Goal: Answer question/provide support: Share knowledge or assist other users

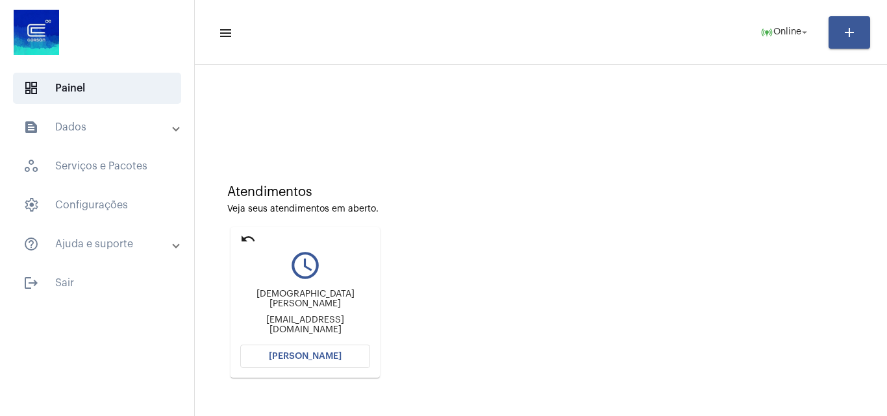
click at [793, 338] on div "Atendimentos Veja seus atendimentos em aberto. undo query_builder [DEMOGRAPHIC_…" at bounding box center [541, 276] width 680 height 261
click at [322, 350] on button "[PERSON_NAME]" at bounding box center [305, 356] width 130 height 23
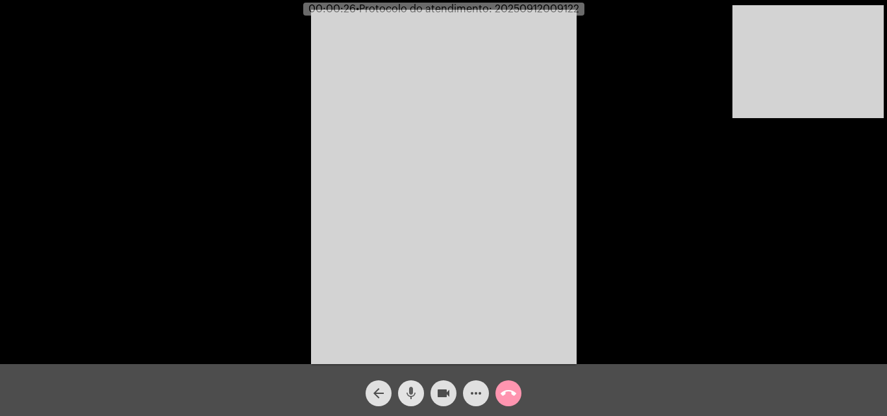
click at [414, 394] on mat-icon "mic" at bounding box center [411, 394] width 16 height 16
click at [414, 394] on mat-icon "mic_off" at bounding box center [411, 394] width 16 height 16
click at [414, 394] on mat-icon "mic" at bounding box center [411, 394] width 16 height 16
click at [433, 392] on button "videocam" at bounding box center [444, 394] width 26 height 26
click at [448, 387] on mat-icon "videocam_off" at bounding box center [444, 394] width 16 height 16
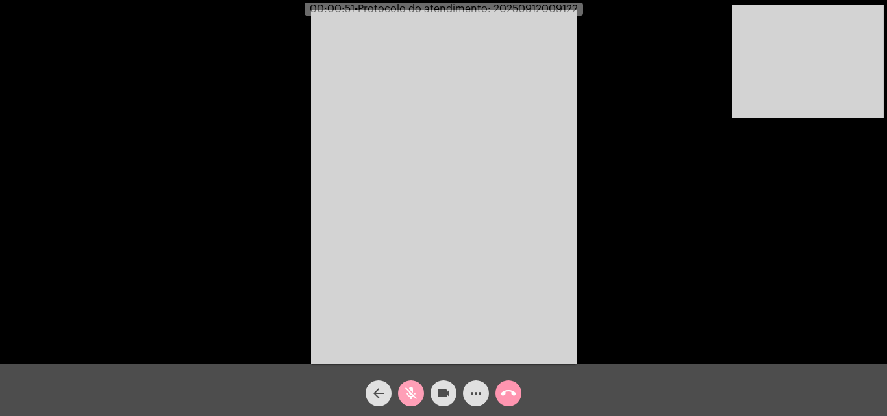
click at [405, 390] on mat-icon "mic_off" at bounding box center [411, 394] width 16 height 16
click at [511, 392] on mat-icon "call_end" at bounding box center [509, 394] width 16 height 16
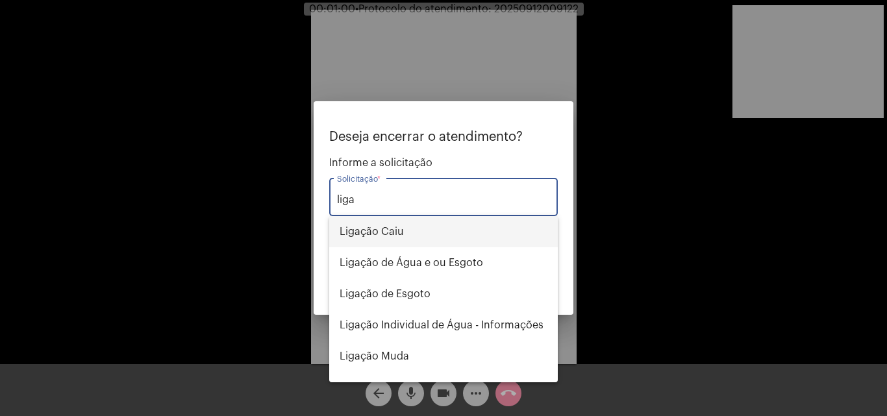
click at [423, 230] on span "Ligação Caiu" at bounding box center [444, 231] width 208 height 31
type input "Ligação Caiu"
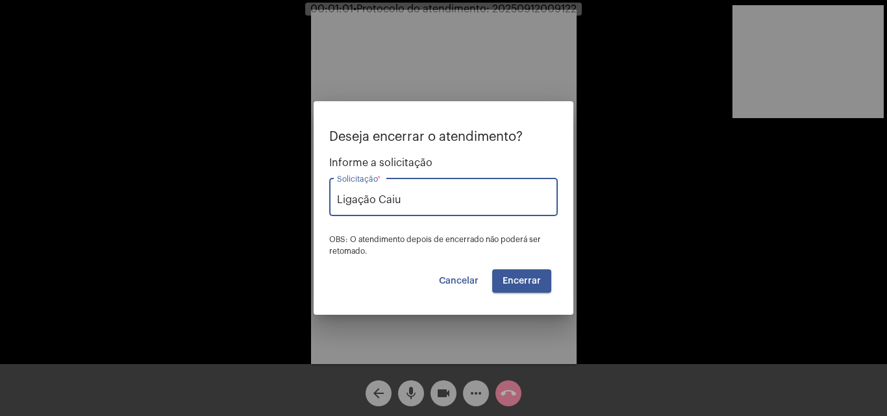
click at [526, 279] on span "Encerrar" at bounding box center [522, 281] width 38 height 9
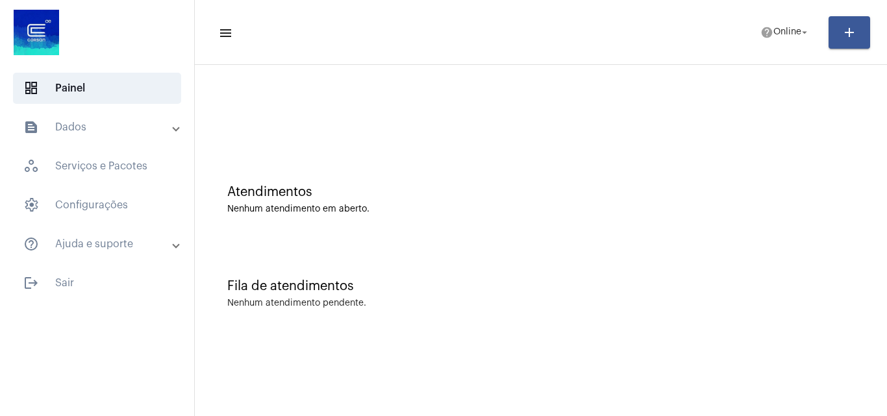
click at [782, 331] on div "Fila de atendimentos Nenhum atendimento pendente." at bounding box center [541, 287] width 680 height 94
click at [800, 35] on mat-icon "arrow_drop_down" at bounding box center [805, 33] width 12 height 12
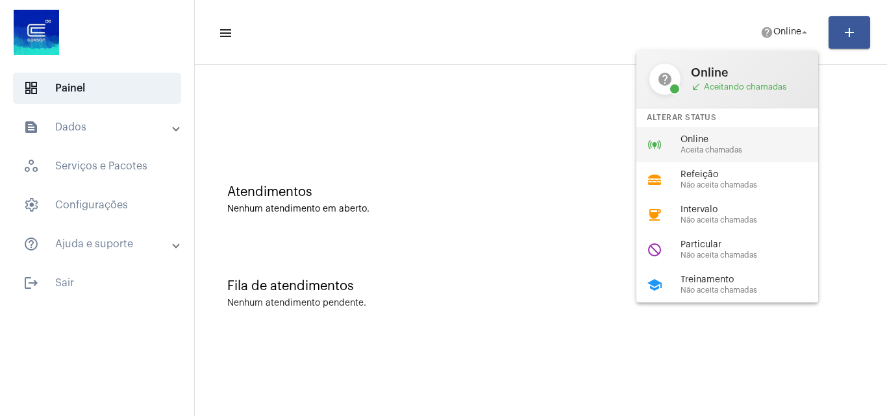
click at [761, 142] on span "Online" at bounding box center [755, 140] width 148 height 10
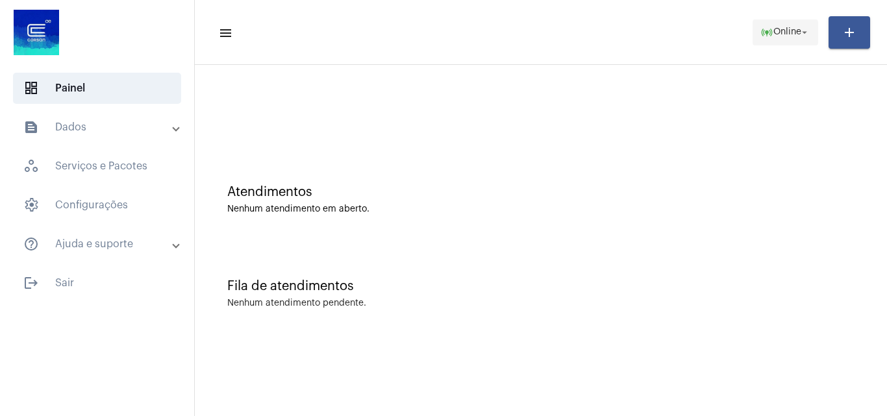
click at [761, 29] on mat-icon "online_prediction" at bounding box center [767, 32] width 13 height 13
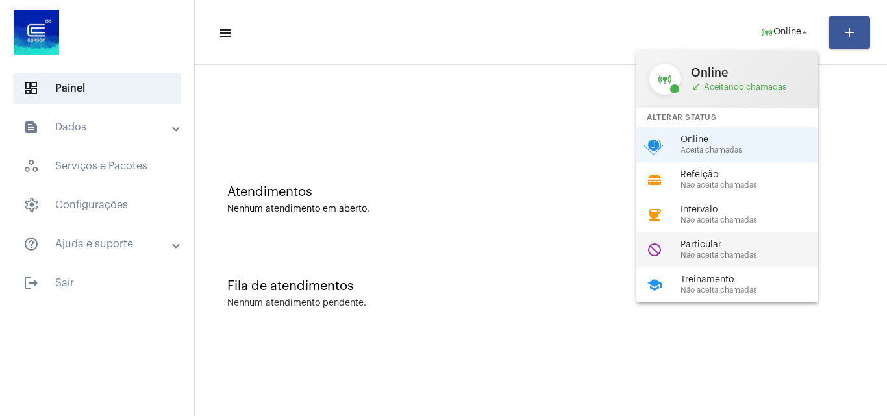
click at [754, 243] on span "Particular" at bounding box center [755, 245] width 148 height 10
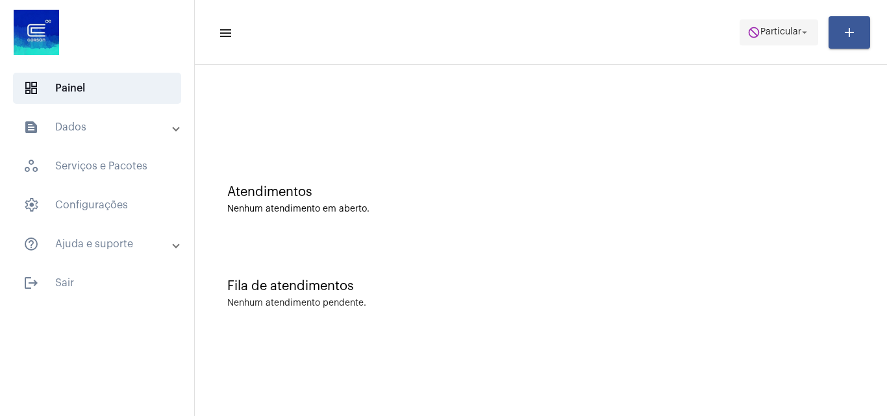
click at [795, 34] on span "Particular" at bounding box center [781, 32] width 41 height 9
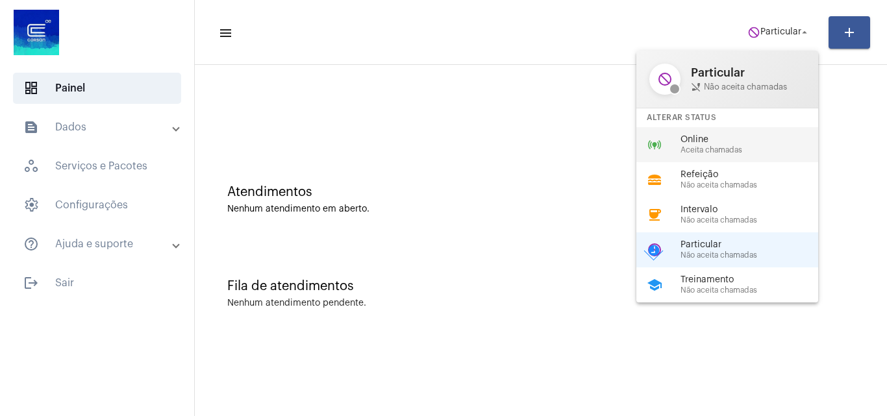
click at [729, 147] on span "Aceita chamadas" at bounding box center [755, 150] width 148 height 8
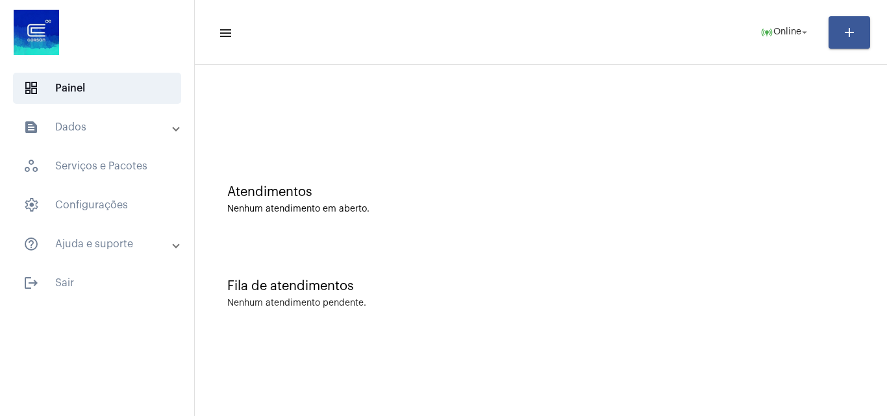
click at [688, 262] on div "Fila de atendimentos Nenhum atendimento pendente." at bounding box center [541, 287] width 680 height 94
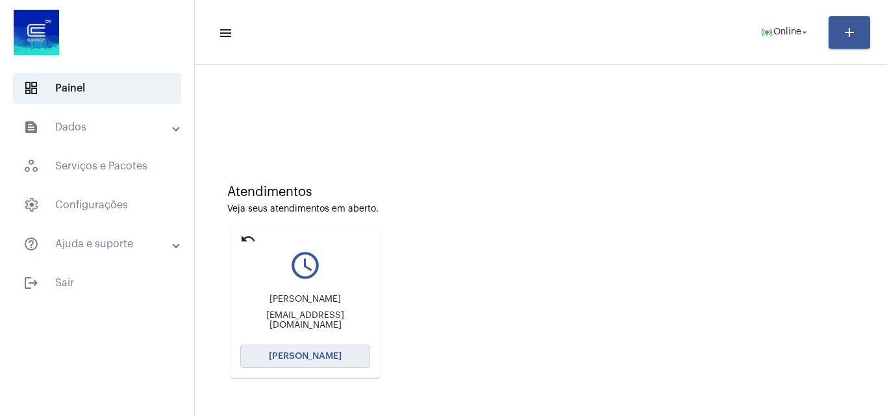
click at [329, 356] on span "[PERSON_NAME]" at bounding box center [305, 356] width 73 height 9
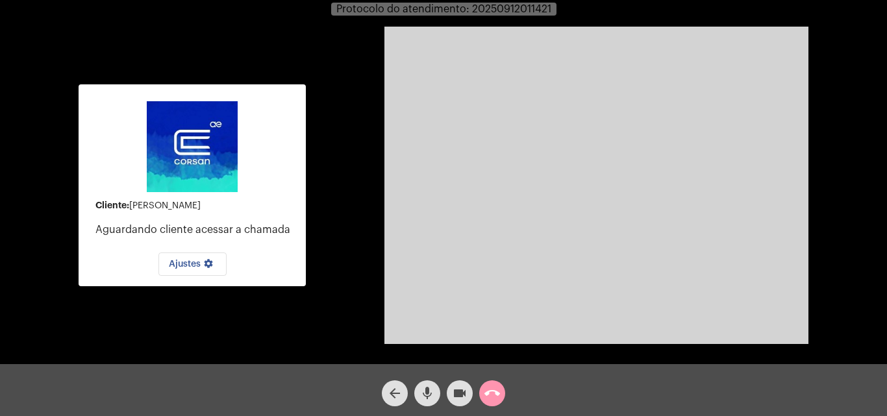
click at [431, 389] on mat-icon "mic" at bounding box center [428, 394] width 16 height 16
click at [431, 389] on mat-icon "mic_off" at bounding box center [428, 394] width 16 height 16
click at [489, 395] on mat-icon "call_end" at bounding box center [493, 394] width 16 height 16
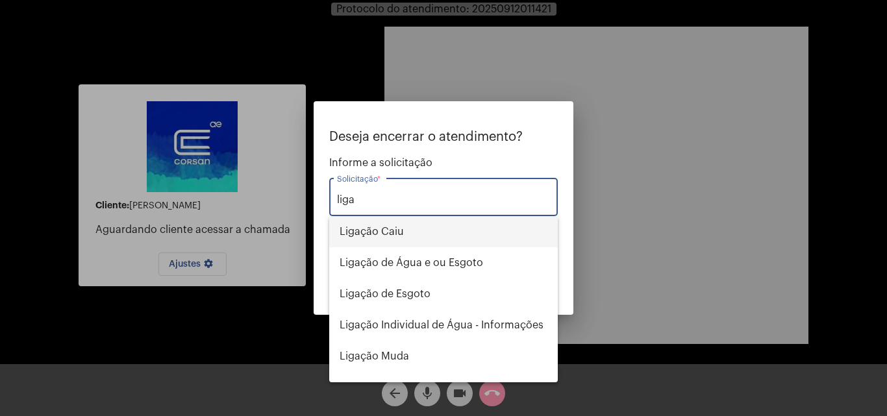
click at [442, 230] on span "Ligação Caiu" at bounding box center [444, 231] width 208 height 31
type input "Ligação Caiu"
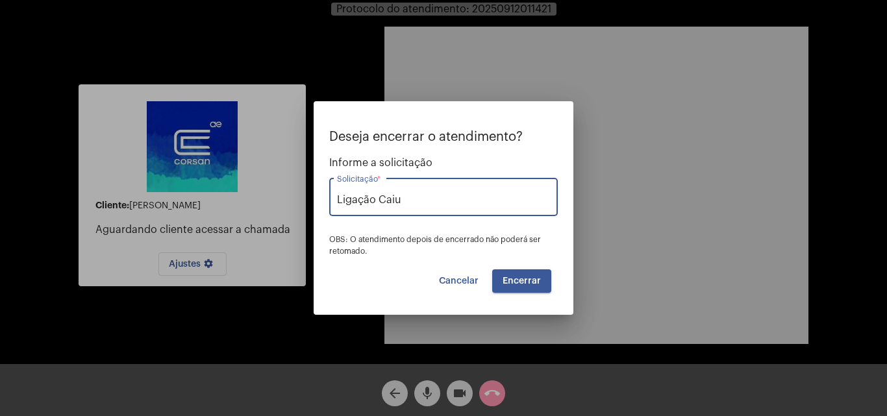
click at [505, 283] on span "Encerrar" at bounding box center [522, 281] width 38 height 9
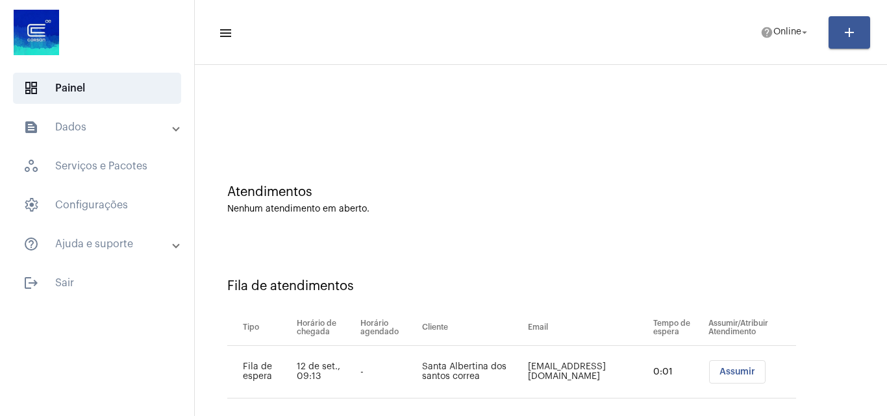
scroll to position [18, 0]
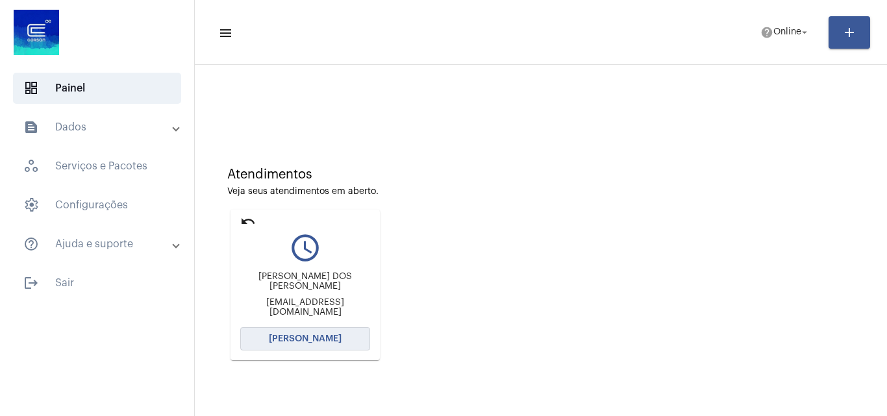
click at [331, 338] on span "[PERSON_NAME]" at bounding box center [305, 339] width 73 height 9
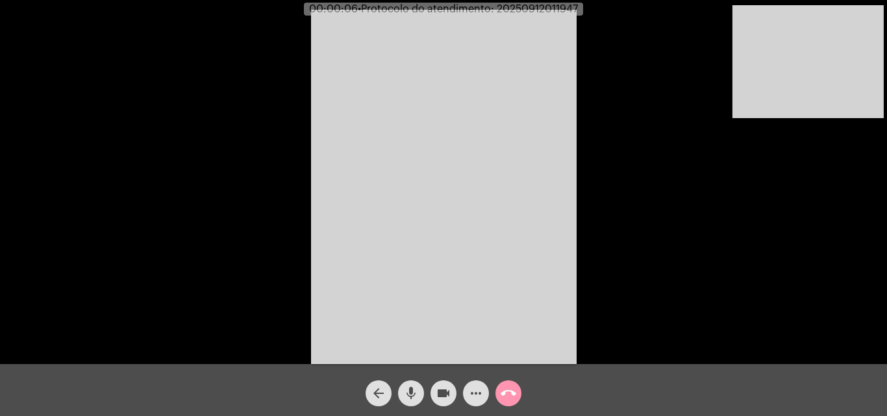
click at [787, 307] on div "Acessando Câmera e Microfone..." at bounding box center [443, 185] width 885 height 364
click at [401, 392] on button "mic" at bounding box center [411, 394] width 26 height 26
click at [435, 396] on button "videocam" at bounding box center [444, 394] width 26 height 26
click at [435, 396] on body "wifi_off 00:03:04 • Protocolo do atendimento: 20250912011947 Acessando Câmera e…" at bounding box center [443, 208] width 887 height 416
click at [449, 392] on mat-icon "videocam_off" at bounding box center [444, 394] width 16 height 16
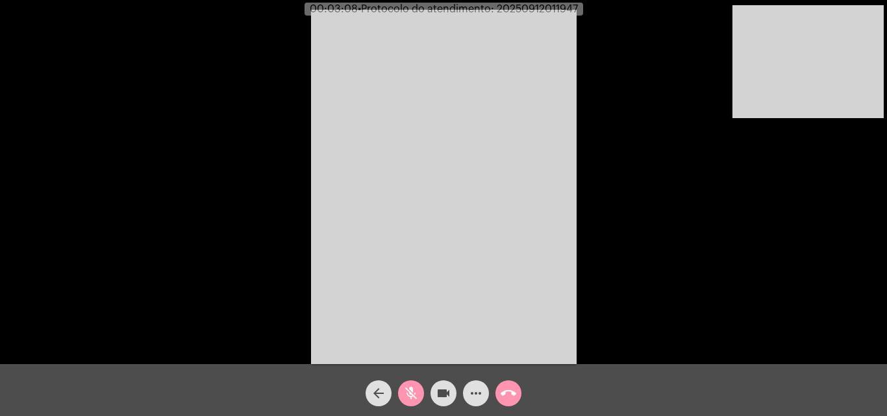
click at [416, 396] on mat-icon "mic_off" at bounding box center [411, 394] width 16 height 16
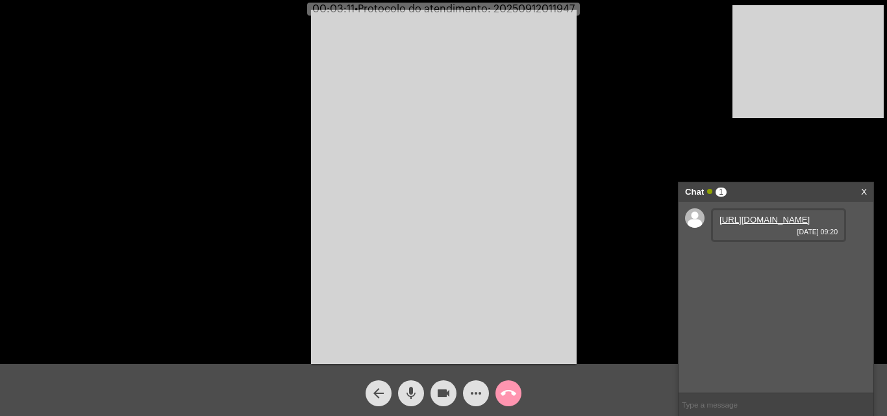
click at [774, 225] on link "[URL][DOMAIN_NAME]" at bounding box center [765, 220] width 90 height 10
click at [469, 234] on video at bounding box center [444, 187] width 266 height 355
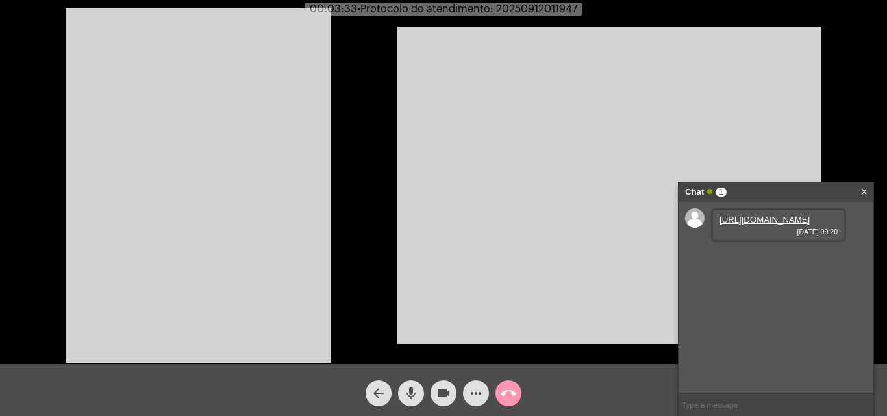
click at [170, 149] on video at bounding box center [199, 185] width 266 height 355
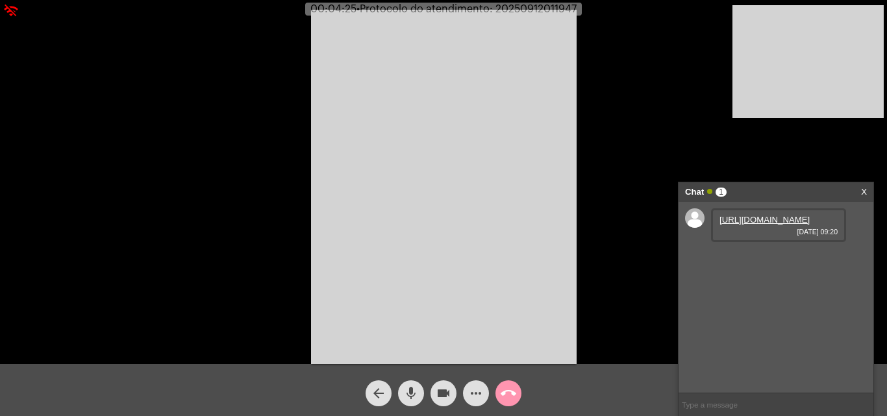
click at [416, 390] on mat-icon "mic" at bounding box center [411, 394] width 16 height 16
click at [404, 385] on span "mic_off" at bounding box center [411, 394] width 16 height 26
click at [408, 389] on mat-icon "mic" at bounding box center [411, 394] width 16 height 16
click at [449, 399] on mat-icon "videocam" at bounding box center [444, 394] width 16 height 16
click at [442, 384] on span "videocam_off" at bounding box center [444, 394] width 16 height 26
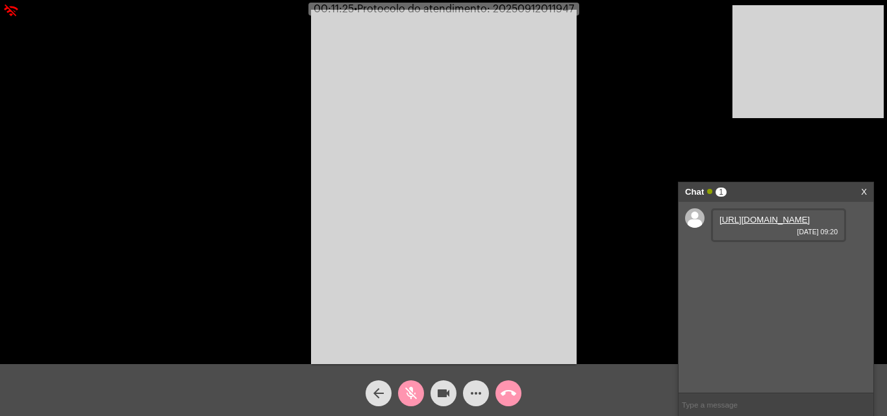
click at [413, 396] on mat-icon "mic_off" at bounding box center [411, 394] width 16 height 16
click at [769, 262] on link "[URL][DOMAIN_NAME]" at bounding box center [765, 257] width 90 height 10
click at [554, 9] on span "• Protocolo do atendimento: 20250912011947" at bounding box center [466, 9] width 220 height 10
click at [554, 9] on span "• Protocolo do atendimento: 20250912011947" at bounding box center [465, 9] width 220 height 10
copy span "20250912011947"
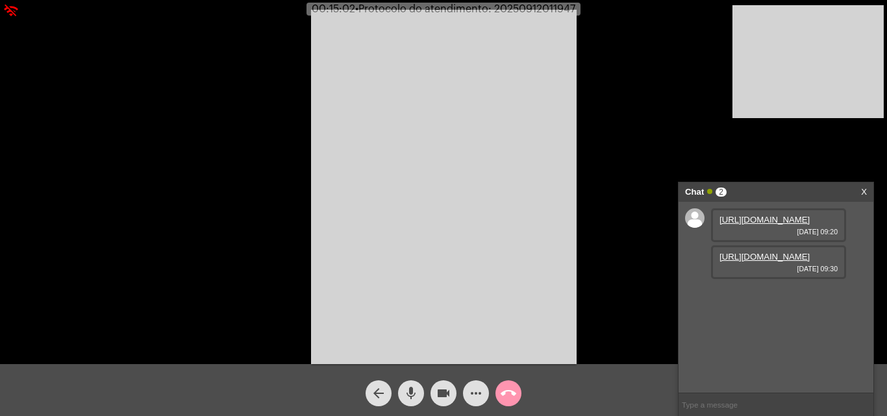
click at [731, 402] on input "text" at bounding box center [776, 405] width 195 height 23
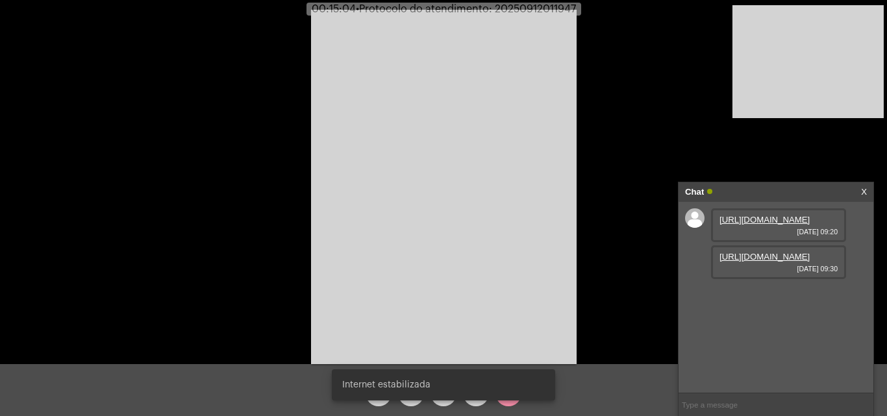
paste input "20250912011947"
type input "20250912011947"
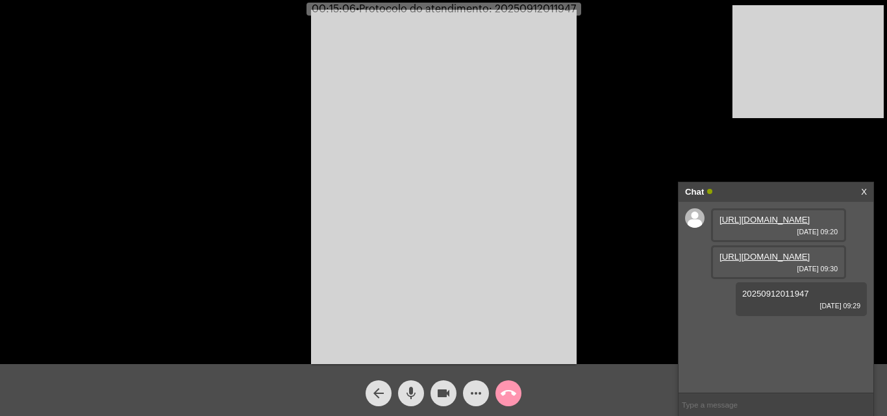
click at [502, 392] on mat-icon "call_end" at bounding box center [509, 394] width 16 height 16
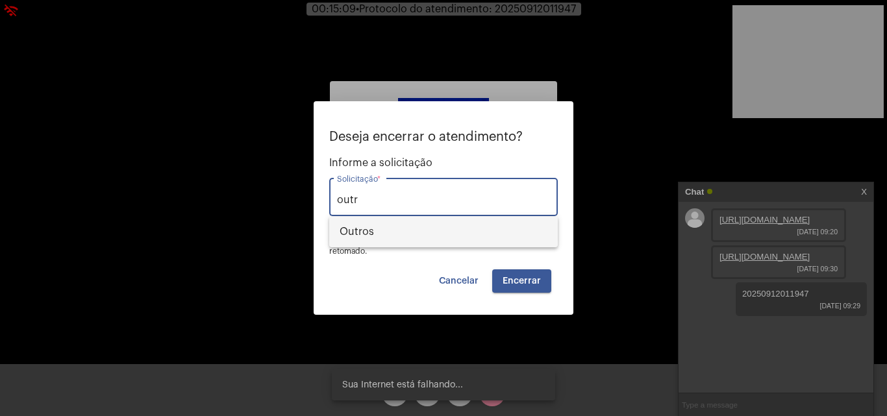
click at [457, 226] on span "Outros" at bounding box center [444, 231] width 208 height 31
type input "Outros"
click at [515, 278] on span "Encerrar" at bounding box center [522, 281] width 38 height 9
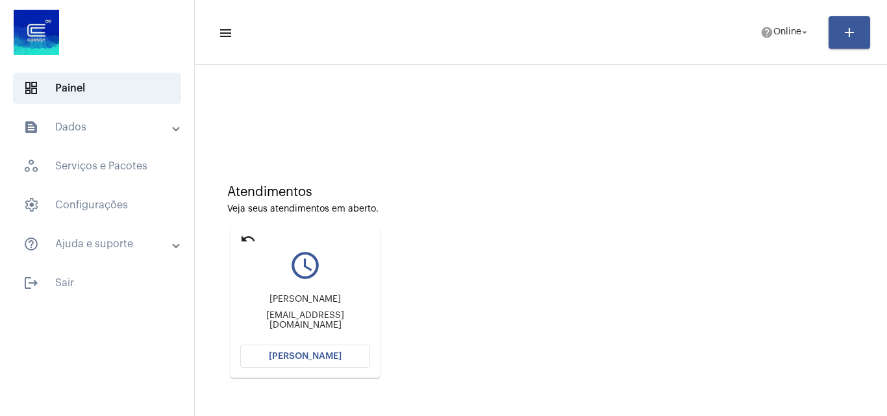
click at [318, 356] on span "[PERSON_NAME]" at bounding box center [305, 356] width 73 height 9
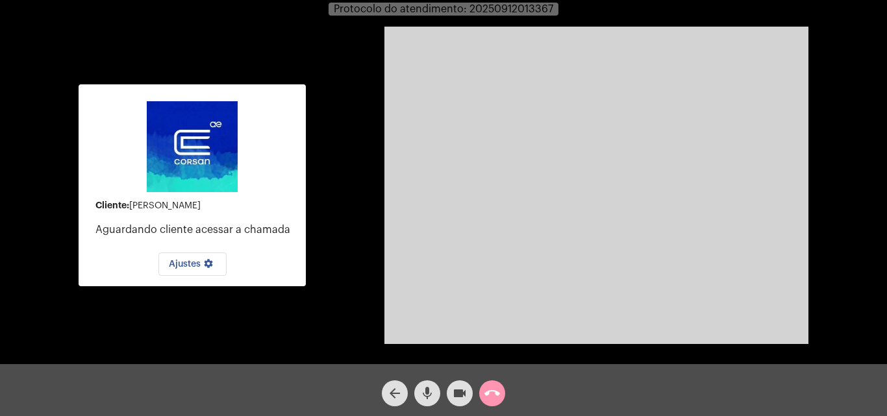
drag, startPoint x: 433, startPoint y: 396, endPoint x: 452, endPoint y: 396, distance: 19.5
click at [433, 396] on mat-icon "mic" at bounding box center [428, 394] width 16 height 16
click at [453, 396] on mat-icon "videocam" at bounding box center [460, 394] width 16 height 16
click at [454, 395] on mat-icon "videocam_off" at bounding box center [460, 394] width 16 height 16
click at [431, 396] on mat-icon "mic_off" at bounding box center [428, 394] width 16 height 16
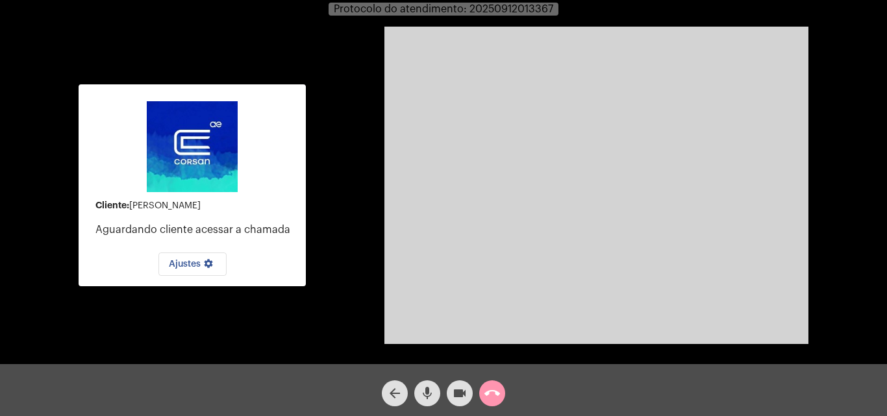
click at [492, 393] on mat-icon "call_end" at bounding box center [493, 394] width 16 height 16
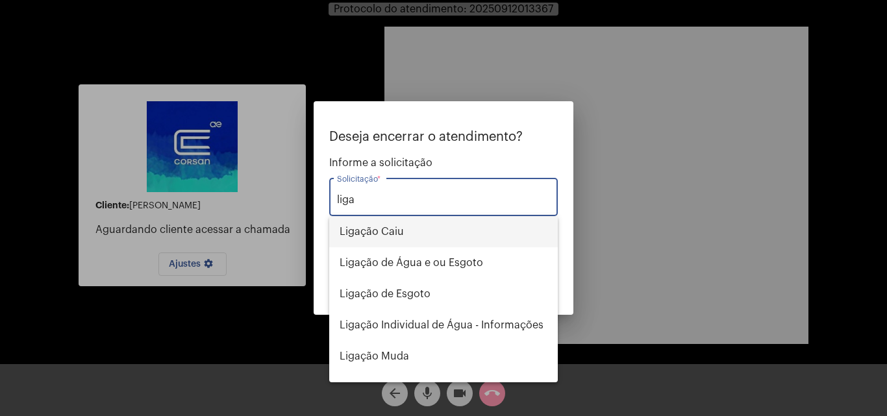
click at [431, 233] on span "Ligação Caiu" at bounding box center [444, 231] width 208 height 31
type input "Ligação Caiu"
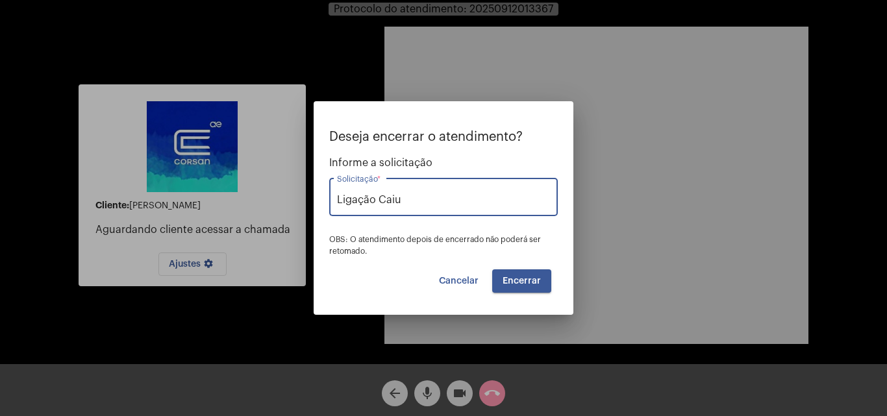
click at [523, 283] on span "Encerrar" at bounding box center [522, 281] width 38 height 9
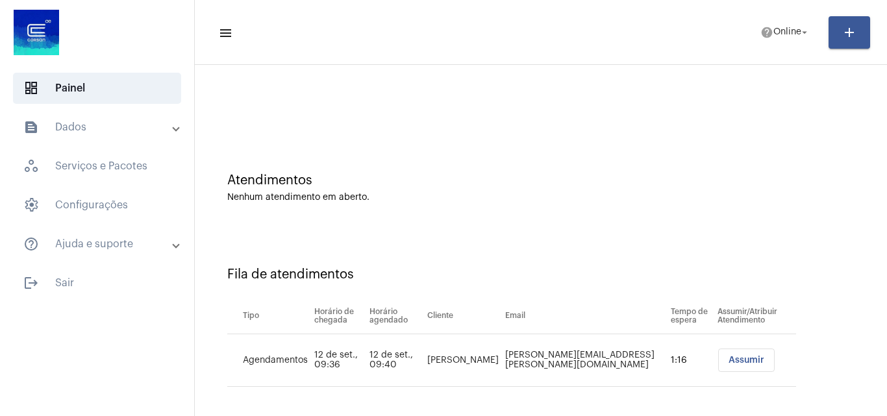
scroll to position [18, 0]
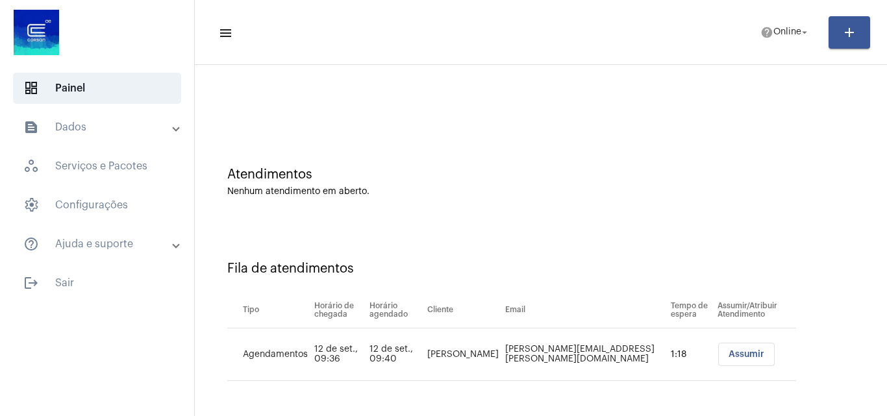
click at [729, 351] on span "Assumir" at bounding box center [747, 354] width 36 height 9
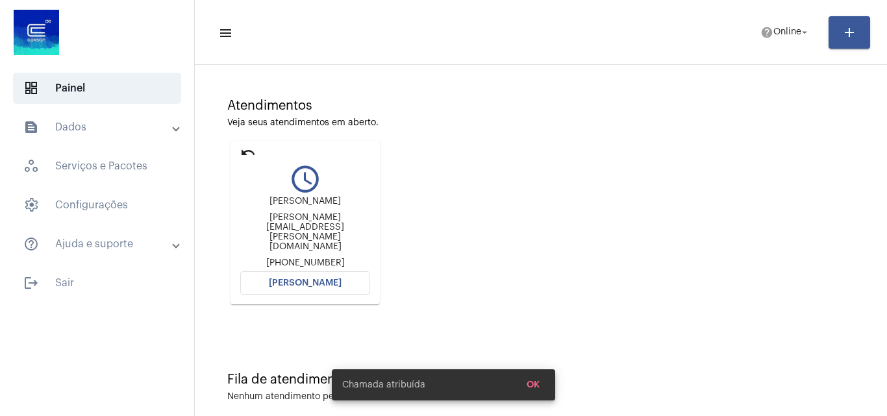
scroll to position [92, 0]
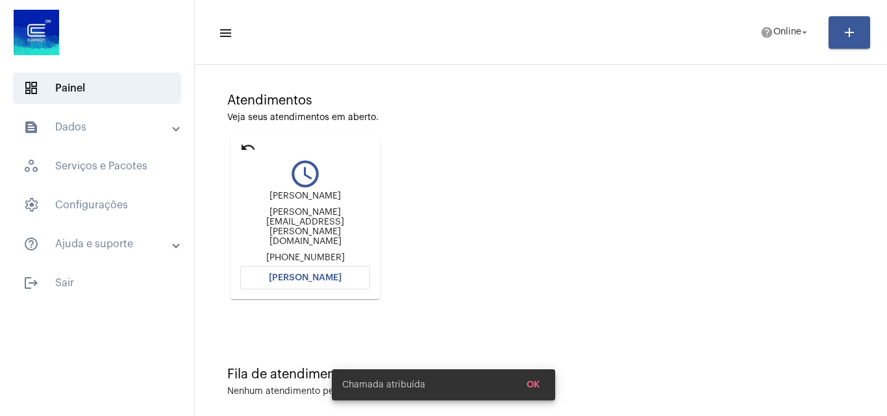
click at [285, 273] on span "[PERSON_NAME]" at bounding box center [305, 277] width 73 height 9
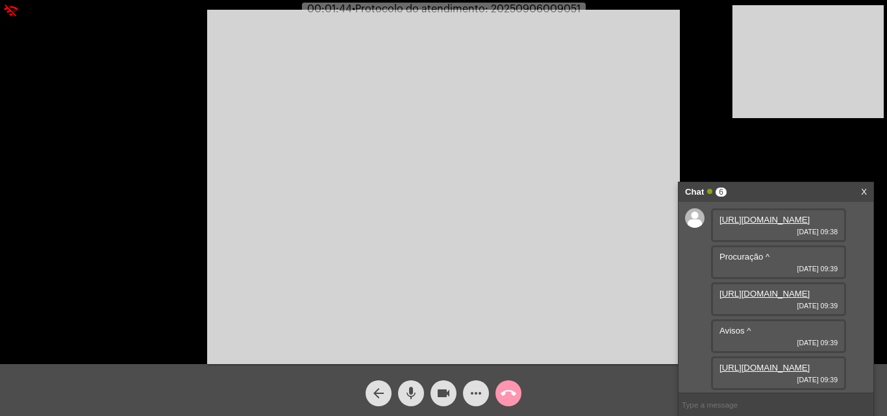
click at [748, 225] on link "[URL][DOMAIN_NAME]" at bounding box center [765, 220] width 90 height 10
click at [751, 225] on link "[URL][DOMAIN_NAME]" at bounding box center [765, 220] width 90 height 10
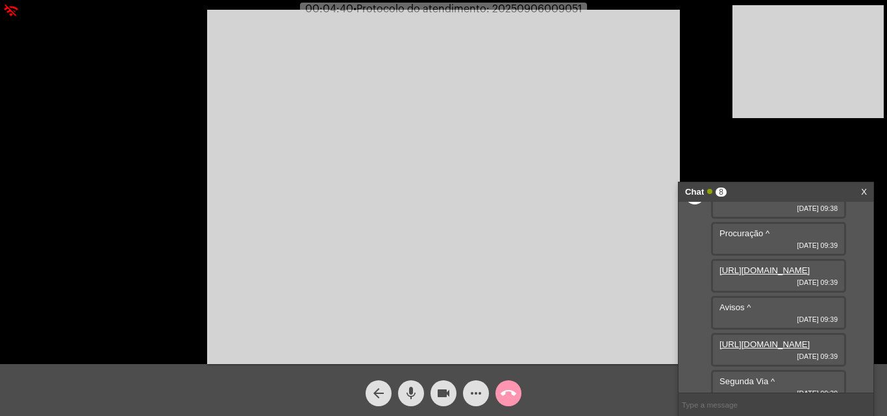
scroll to position [65, 0]
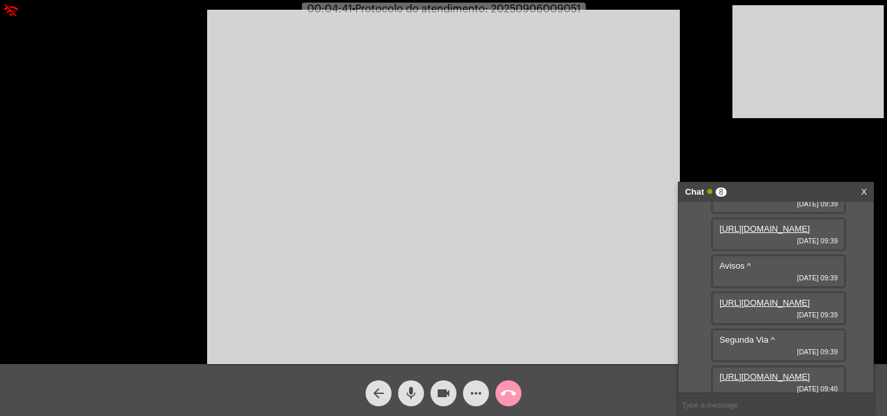
click at [772, 234] on link "[URL][DOMAIN_NAME]" at bounding box center [765, 229] width 90 height 10
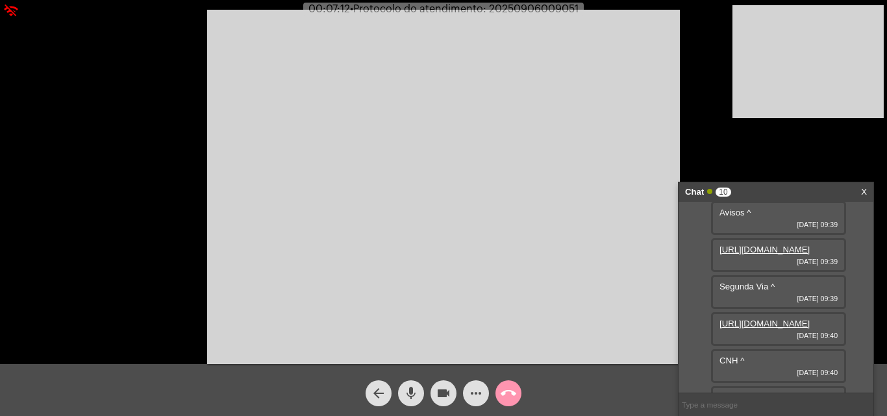
scroll to position [130, 0]
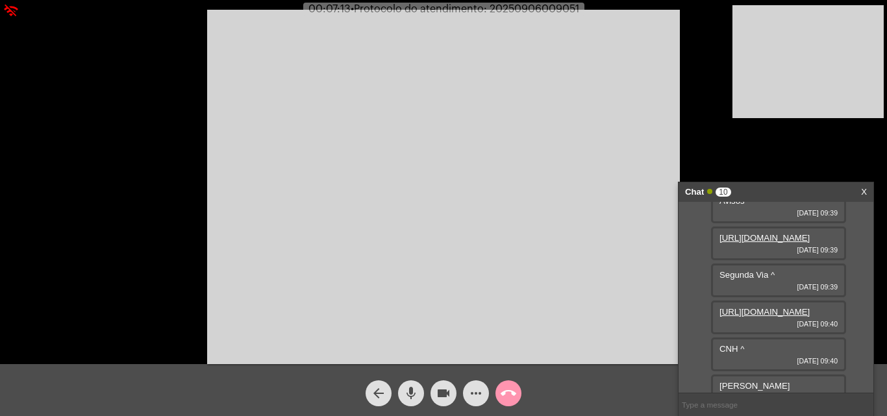
click at [766, 243] on link "[URL][DOMAIN_NAME]" at bounding box center [765, 238] width 90 height 10
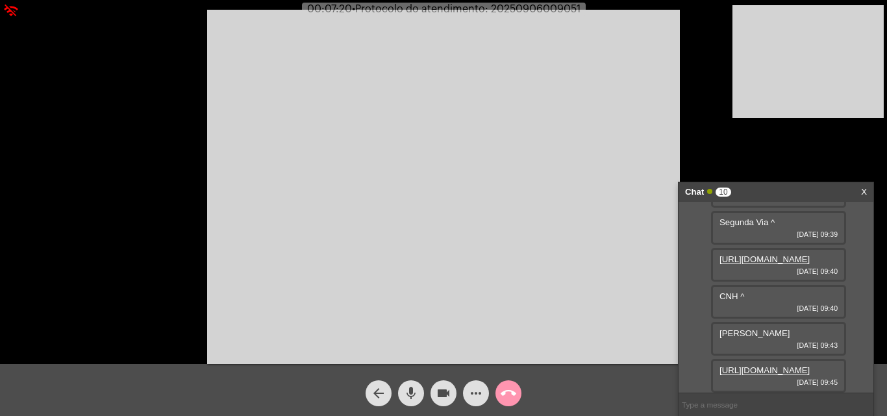
scroll to position [260, 0]
click at [760, 264] on link "[URL][DOMAIN_NAME]" at bounding box center [765, 260] width 90 height 10
click at [760, 366] on link "[URL][DOMAIN_NAME]" at bounding box center [765, 371] width 90 height 10
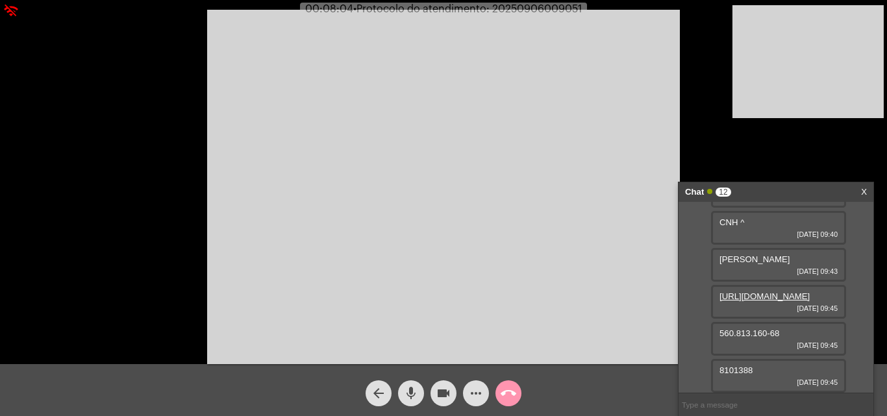
click at [739, 372] on span "8101388" at bounding box center [736, 371] width 33 height 10
drag, startPoint x: 718, startPoint y: 331, endPoint x: 782, endPoint y: 337, distance: 63.2
click at [782, 337] on div "560.813.160-68 [DATE] 09:45" at bounding box center [778, 339] width 135 height 34
copy span "560.813.160-68"
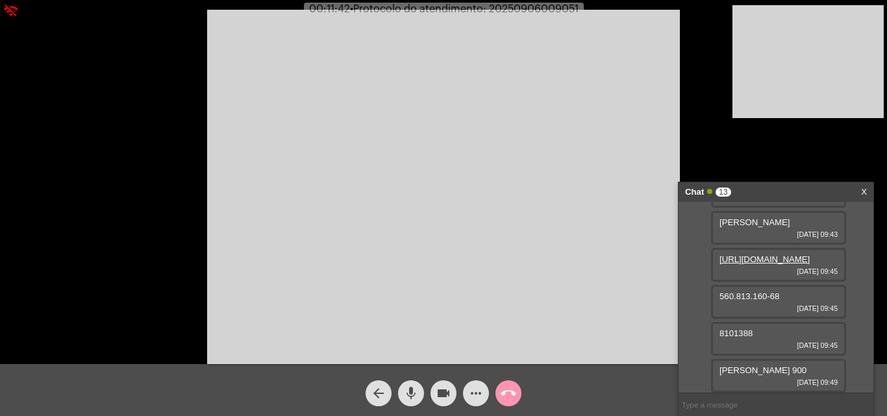
scroll to position [440, 0]
click at [411, 393] on mat-icon "mic" at bounding box center [411, 394] width 16 height 16
click at [411, 393] on mat-icon "mic_off" at bounding box center [411, 394] width 16 height 16
click at [411, 393] on mat-icon "mic" at bounding box center [411, 394] width 16 height 16
click at [438, 394] on mat-icon "videocam" at bounding box center [444, 394] width 16 height 16
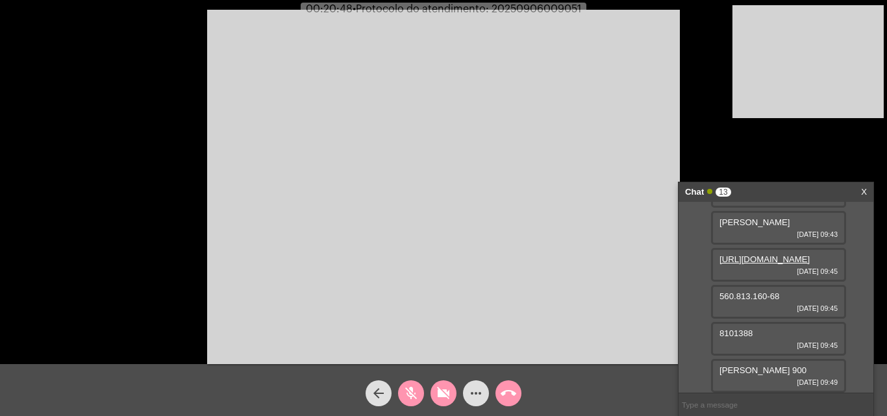
click at [440, 392] on mat-icon "videocam_off" at bounding box center [444, 394] width 16 height 16
click at [411, 397] on mat-icon "mic_off" at bounding box center [411, 394] width 16 height 16
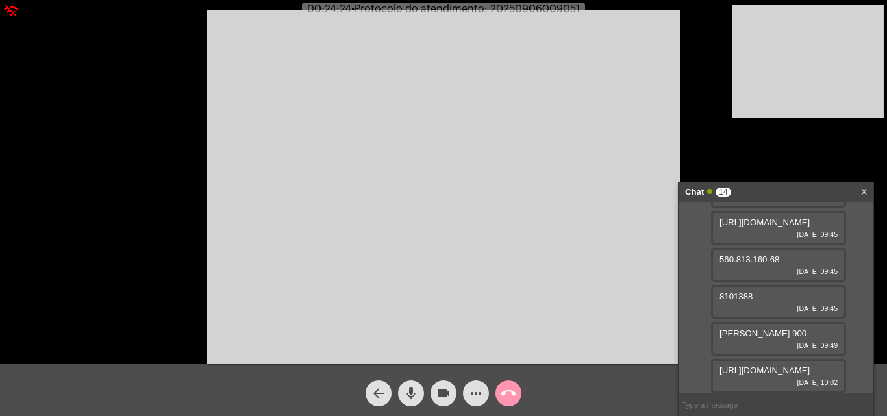
scroll to position [506, 0]
click at [758, 366] on link "[URL][DOMAIN_NAME]" at bounding box center [765, 371] width 90 height 10
click at [407, 390] on mat-icon "mic" at bounding box center [411, 394] width 16 height 16
click at [414, 394] on mat-icon "mic_off" at bounding box center [411, 394] width 16 height 16
click at [414, 394] on mat-icon "mic" at bounding box center [411, 394] width 16 height 16
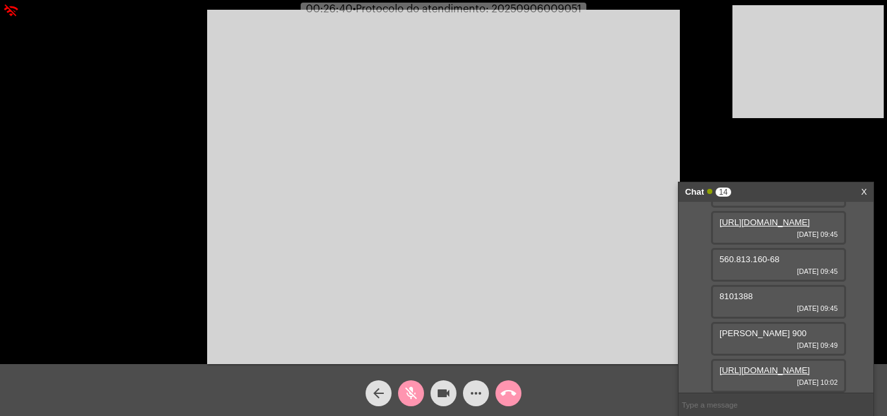
click at [443, 389] on mat-icon "videocam" at bounding box center [444, 394] width 16 height 16
click at [441, 396] on mat-icon "videocam_off" at bounding box center [444, 394] width 16 height 16
click at [414, 398] on mat-icon "mic_off" at bounding box center [411, 394] width 16 height 16
click at [409, 388] on mat-icon "mic" at bounding box center [411, 394] width 16 height 16
click at [442, 394] on mat-icon "videocam" at bounding box center [444, 394] width 16 height 16
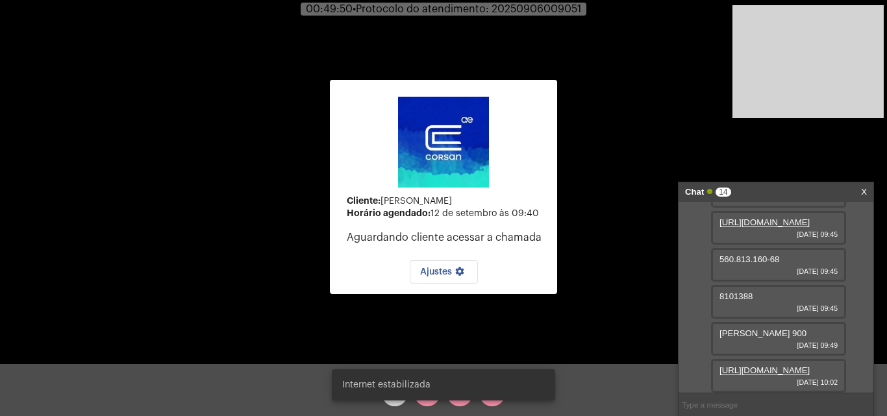
click at [490, 327] on div "Cliente: [PERSON_NAME] agendado: 12 de setembro às 09:40 Aguardando cliente ace…" at bounding box center [443, 186] width 227 height 361
click at [428, 403] on div "Internet estabilizada" at bounding box center [443, 385] width 255 height 62
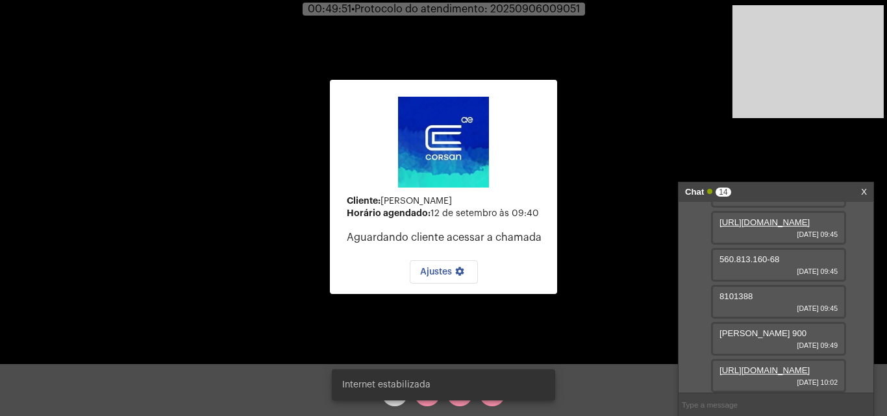
click at [428, 403] on div "Internet estabilizada" at bounding box center [443, 385] width 255 height 62
click at [427, 396] on snack-bar-container "Internet estabilizada" at bounding box center [443, 385] width 223 height 31
click at [463, 321] on div "Cliente: [PERSON_NAME] agendado: 12 de setembro às 09:40 Aguardando cliente ace…" at bounding box center [443, 186] width 227 height 361
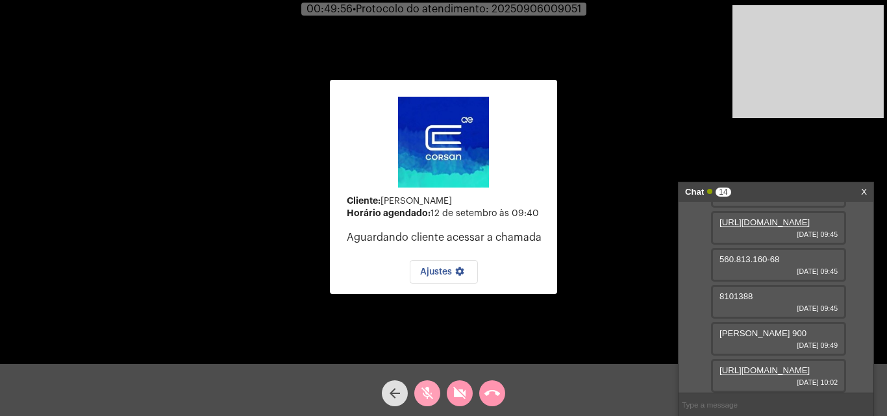
click at [431, 393] on mat-icon "mic_off" at bounding box center [428, 394] width 16 height 16
click at [461, 395] on mat-icon "videocam_off" at bounding box center [460, 394] width 16 height 16
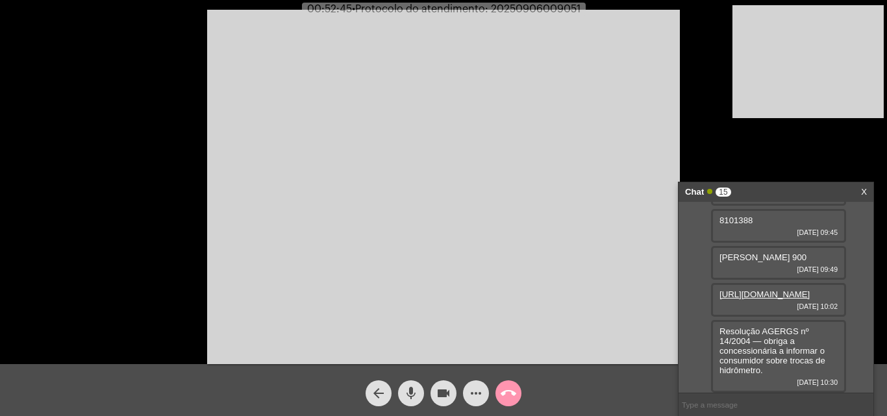
scroll to position [582, 0]
click at [774, 344] on span "Resolução AGERGS nº 14/2004 — obriga a concessionária a informar o consumidor s…" at bounding box center [773, 351] width 106 height 49
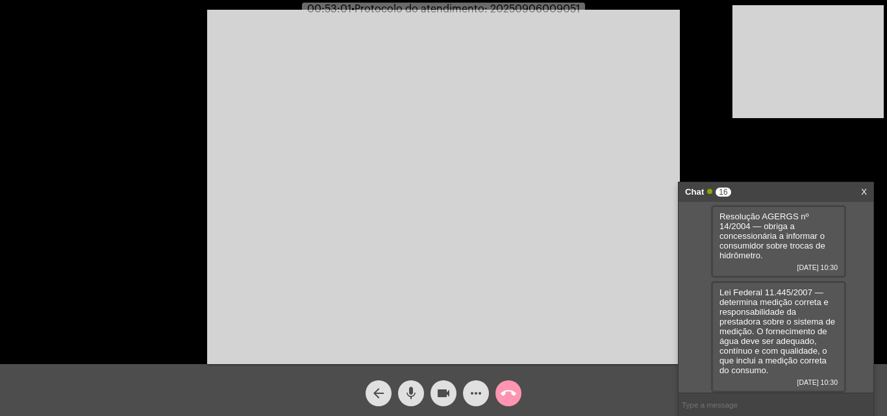
scroll to position [697, 0]
click at [405, 393] on mat-icon "mic" at bounding box center [411, 394] width 16 height 16
click at [439, 388] on mat-icon "videocam" at bounding box center [444, 394] width 16 height 16
click at [439, 390] on mat-icon "videocam_off" at bounding box center [444, 394] width 16 height 16
click at [412, 394] on mat-icon "mic_off" at bounding box center [411, 394] width 16 height 16
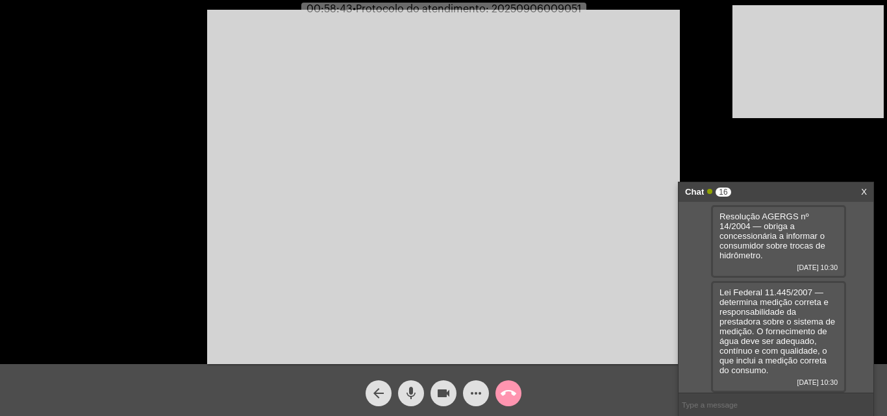
click at [410, 389] on mat-icon "mic" at bounding box center [411, 394] width 16 height 16
click at [449, 395] on mat-icon "videocam" at bounding box center [444, 394] width 16 height 16
click at [446, 394] on mat-icon "videocam_off" at bounding box center [444, 394] width 16 height 16
click at [408, 394] on mat-icon "mic_off" at bounding box center [411, 394] width 16 height 16
click at [411, 392] on mat-icon "mic" at bounding box center [411, 394] width 16 height 16
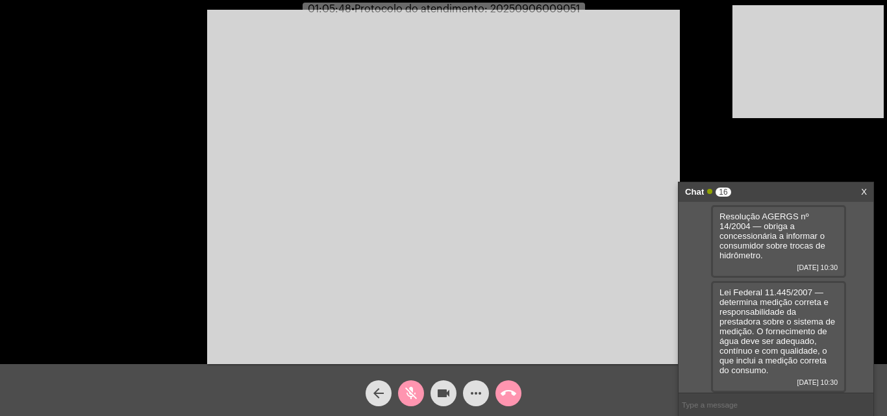
click at [410, 394] on mat-icon "mic_off" at bounding box center [411, 394] width 16 height 16
click at [408, 388] on mat-icon "mic" at bounding box center [411, 394] width 16 height 16
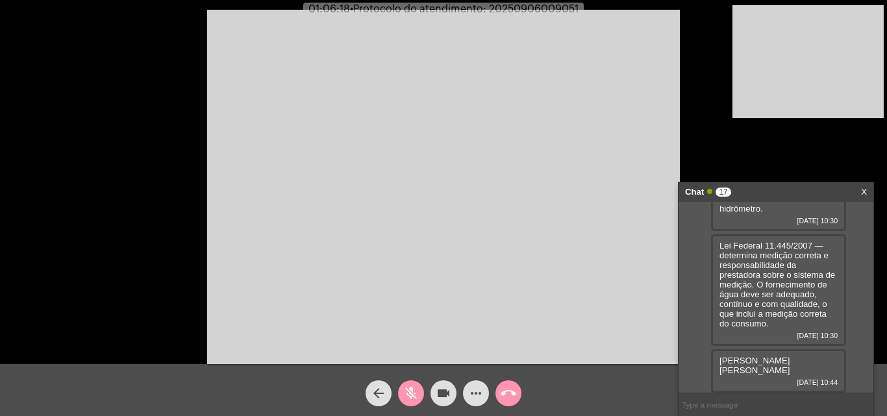
scroll to position [734, 0]
click at [416, 388] on mat-icon "mic_off" at bounding box center [411, 394] width 16 height 16
drag, startPoint x: 731, startPoint y: 369, endPoint x: 837, endPoint y: 374, distance: 106.0
click at [837, 374] on div "[PERSON_NAME] [PERSON_NAME] [DATE] 10:44" at bounding box center [778, 372] width 135 height 44
copy span "[PERSON_NAME] [PERSON_NAME]"
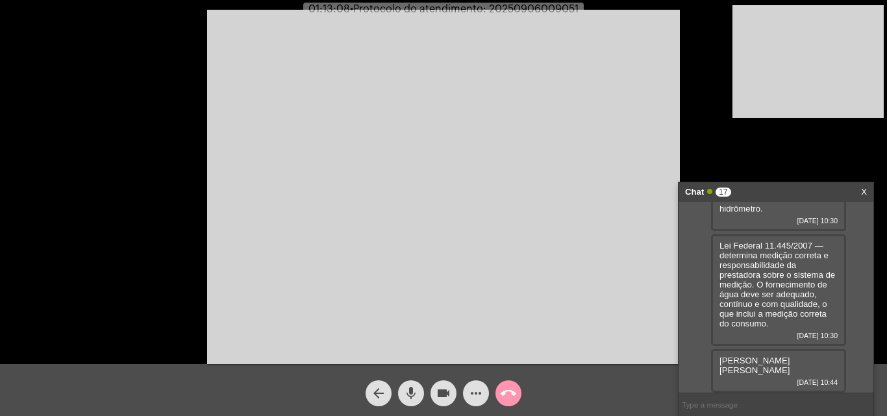
click at [407, 395] on mat-icon "mic" at bounding box center [411, 394] width 16 height 16
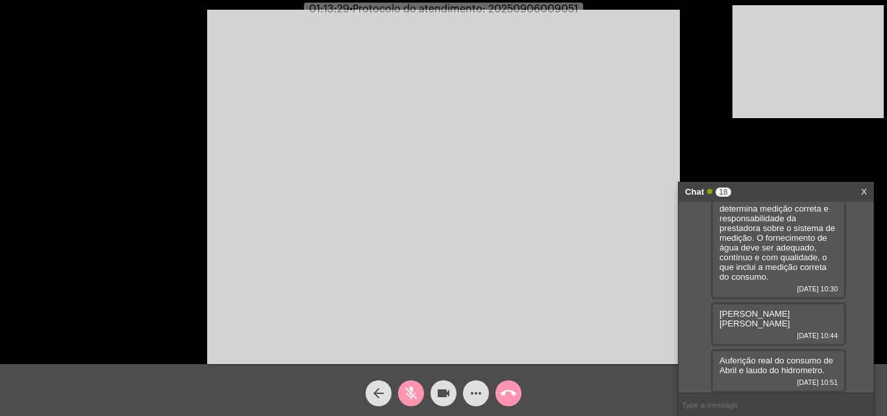
scroll to position [781, 0]
copy span "[PERSON_NAME] [PERSON_NAME]"
click at [415, 400] on mat-icon "mic_off" at bounding box center [411, 394] width 16 height 16
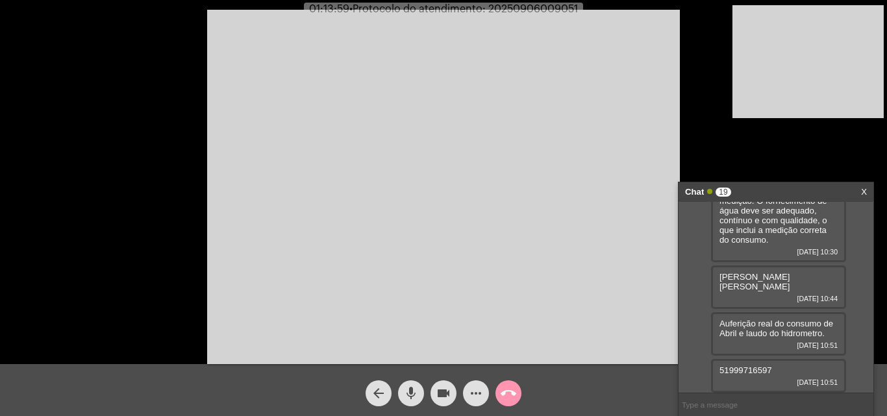
scroll to position [818, 0]
click at [414, 387] on mat-icon "mic" at bounding box center [411, 394] width 16 height 16
click at [408, 398] on mat-icon "mic_off" at bounding box center [411, 394] width 16 height 16
click at [532, 11] on span "• Protocolo do atendimento: 20250906009051" at bounding box center [463, 9] width 229 height 10
click at [532, 11] on span "• Protocolo do atendimento: 20250906009051" at bounding box center [464, 9] width 229 height 10
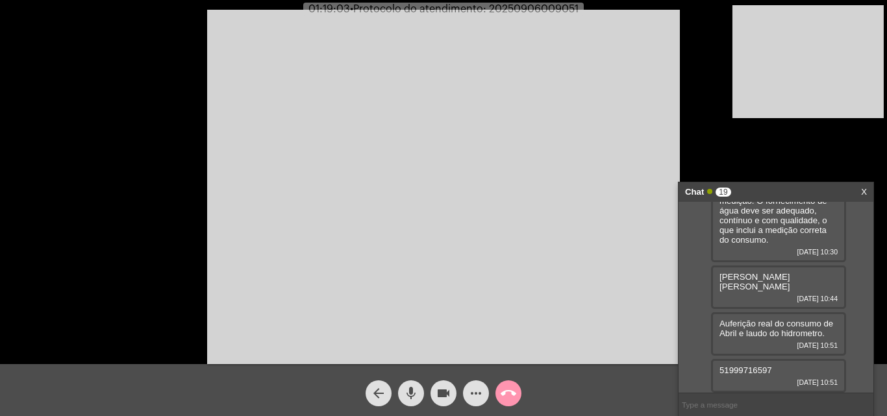
copy span "20250906009051"
click at [722, 398] on input "text" at bounding box center [776, 405] width 195 height 23
click at [750, 399] on input "text" at bounding box center [776, 405] width 195 height 23
paste input "20250906009051"
type input "20250906009051"
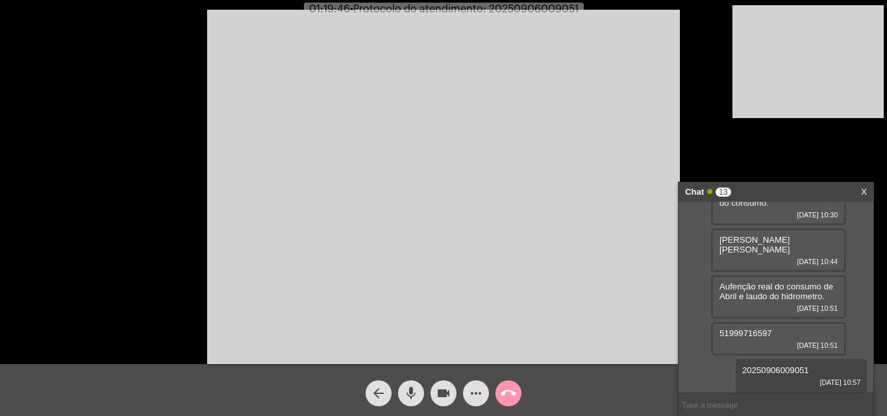
scroll to position [855, 0]
click at [512, 398] on mat-icon "call_end" at bounding box center [509, 394] width 16 height 16
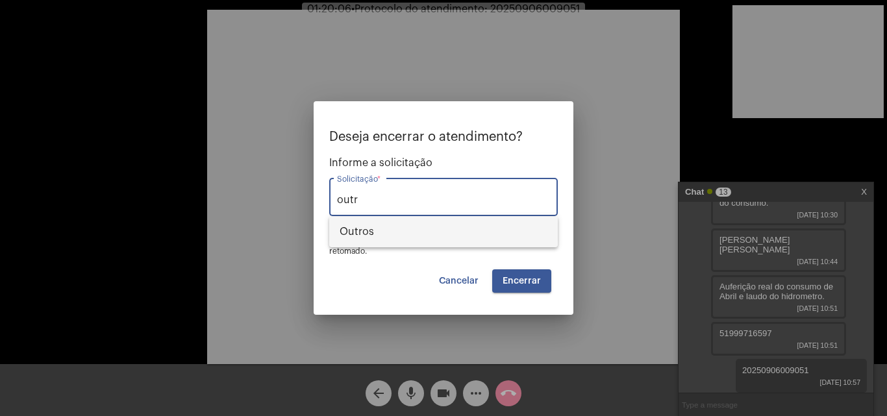
click at [407, 233] on span "Outros" at bounding box center [444, 231] width 208 height 31
type input "Outros"
click at [529, 286] on button "Encerrar" at bounding box center [521, 281] width 59 height 23
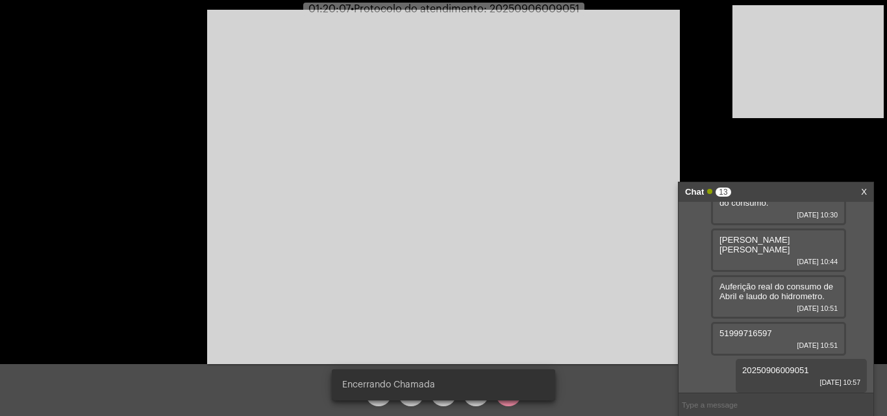
click at [525, 281] on video at bounding box center [443, 187] width 473 height 355
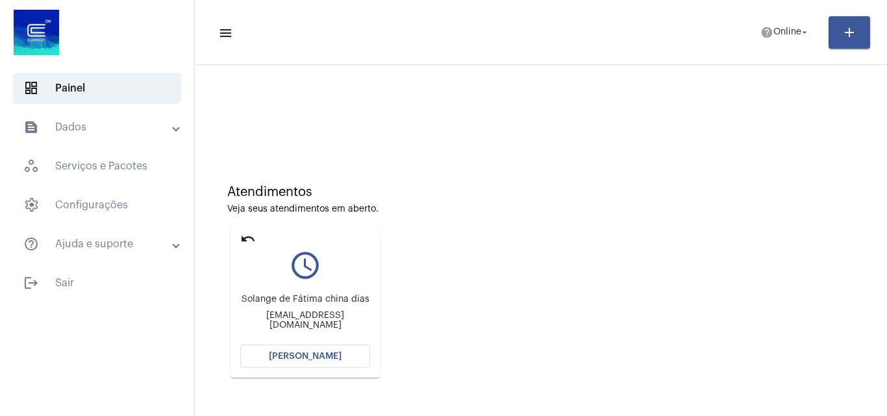
click at [249, 234] on mat-icon "undo" at bounding box center [248, 239] width 16 height 16
drag, startPoint x: 346, startPoint y: 351, endPoint x: 353, endPoint y: 348, distance: 8.1
click at [353, 348] on button "[PERSON_NAME]" at bounding box center [305, 356] width 130 height 23
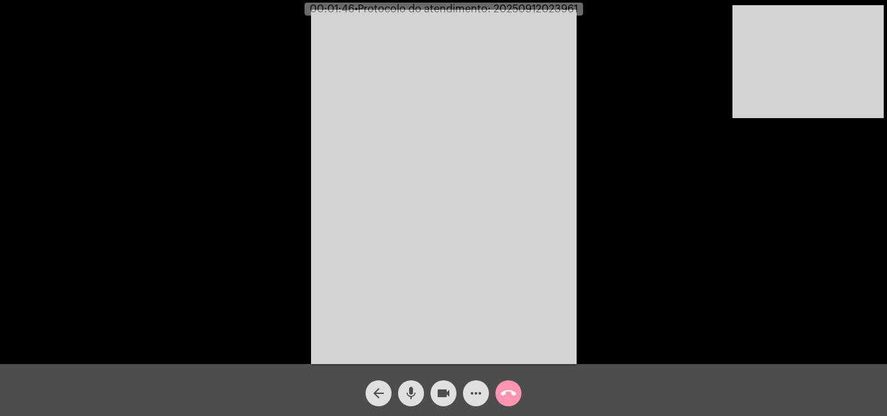
click at [414, 393] on mat-icon "mic" at bounding box center [411, 394] width 16 height 16
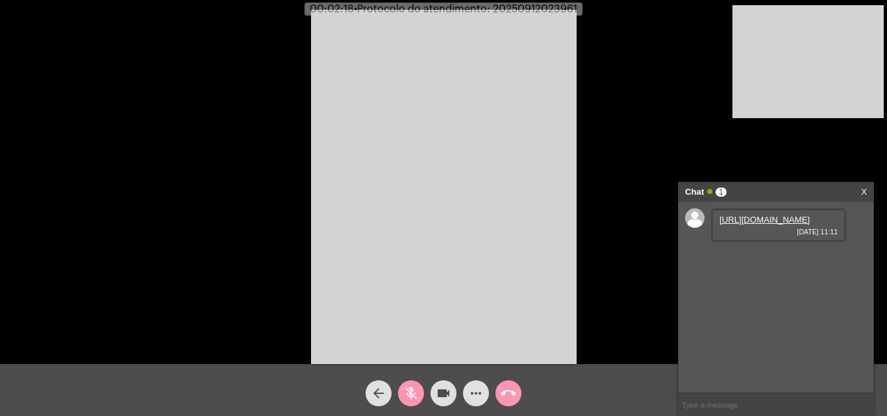
click at [780, 225] on link "[URL][DOMAIN_NAME]" at bounding box center [765, 220] width 90 height 10
click at [445, 382] on span "videocam" at bounding box center [444, 394] width 16 height 26
click at [448, 389] on mat-icon "videocam_off" at bounding box center [444, 394] width 16 height 16
click at [776, 262] on link "[URL][DOMAIN_NAME]" at bounding box center [765, 257] width 90 height 10
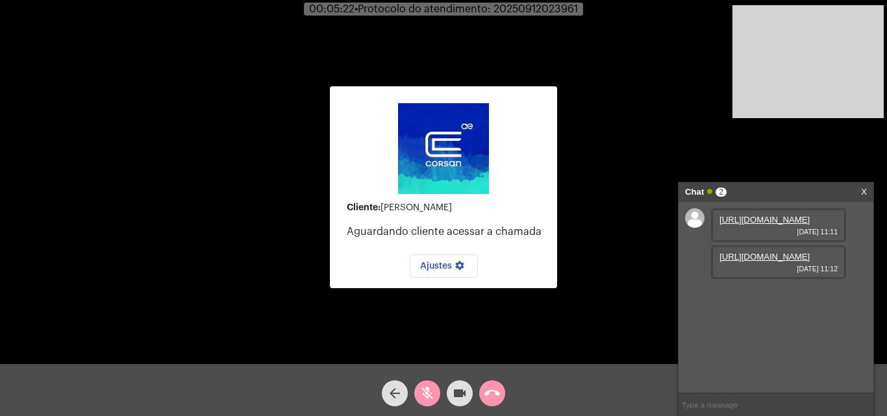
click at [428, 385] on span "mic_off" at bounding box center [428, 394] width 16 height 26
click at [499, 393] on mat-icon "call_end" at bounding box center [493, 394] width 16 height 16
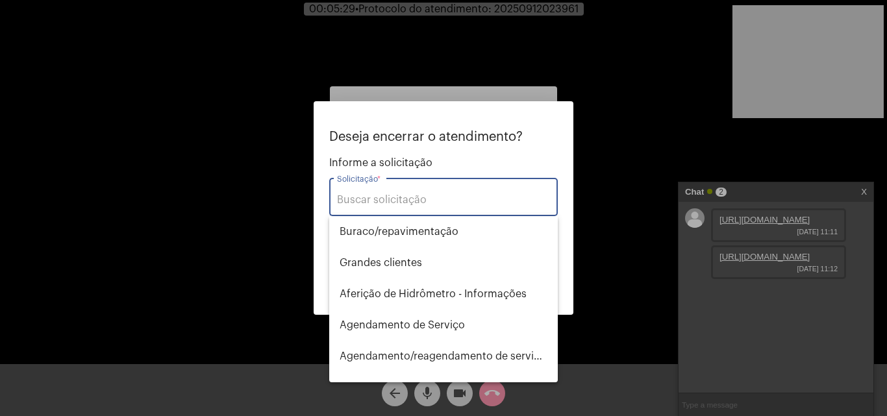
click at [437, 196] on input "Solicitação *" at bounding box center [443, 200] width 213 height 12
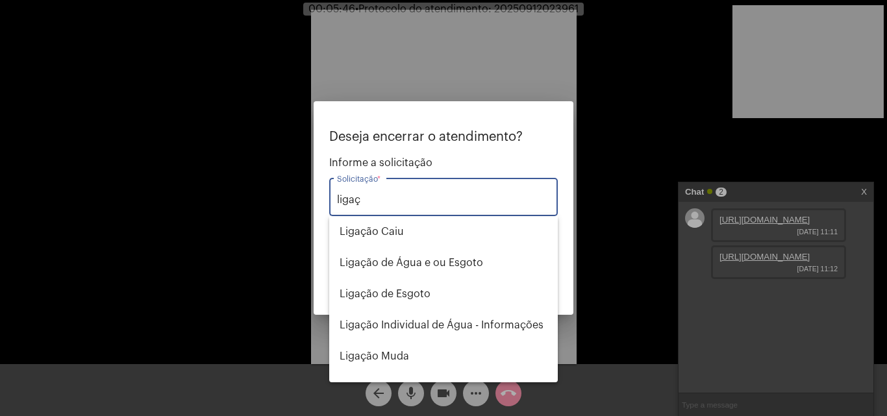
type input "ligaç"
click at [400, 60] on div at bounding box center [443, 208] width 887 height 416
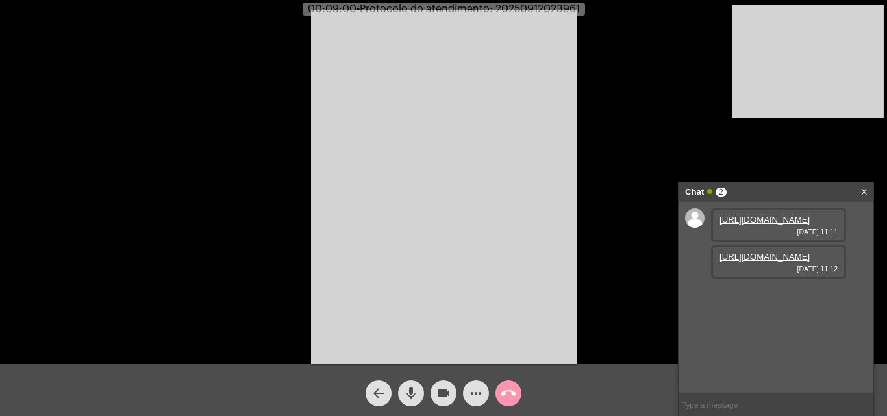
click at [414, 393] on mat-icon "mic" at bounding box center [411, 394] width 16 height 16
click at [433, 399] on button "videocam" at bounding box center [444, 394] width 26 height 26
click at [451, 391] on mat-icon "videocam_off" at bounding box center [444, 394] width 16 height 16
click at [418, 395] on mat-icon "mic_off" at bounding box center [411, 394] width 16 height 16
click at [416, 397] on mat-icon "mic" at bounding box center [411, 394] width 16 height 16
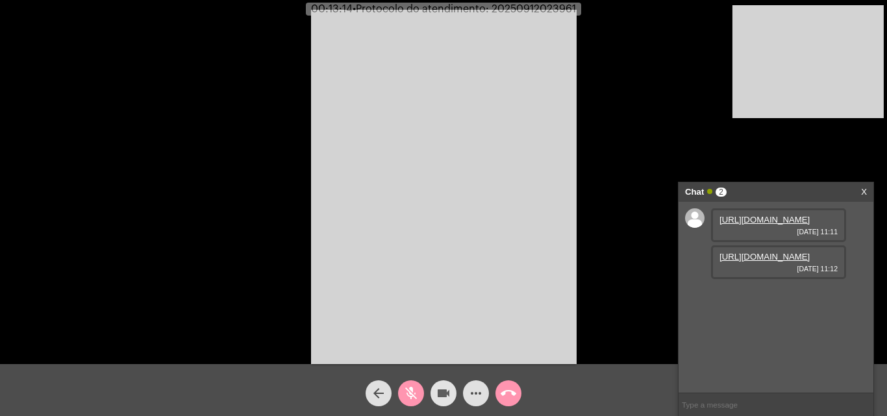
click at [448, 394] on mat-icon "videocam" at bounding box center [444, 394] width 16 height 16
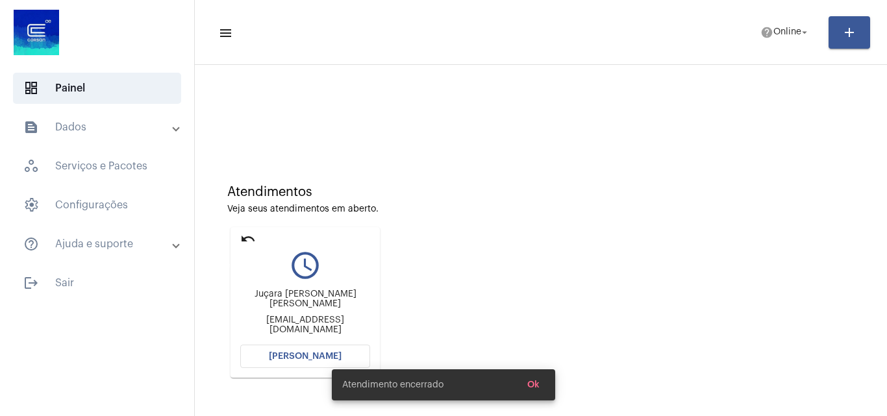
click at [246, 238] on mat-icon "undo" at bounding box center [248, 239] width 16 height 16
click at [312, 352] on span "[PERSON_NAME]" at bounding box center [305, 356] width 73 height 9
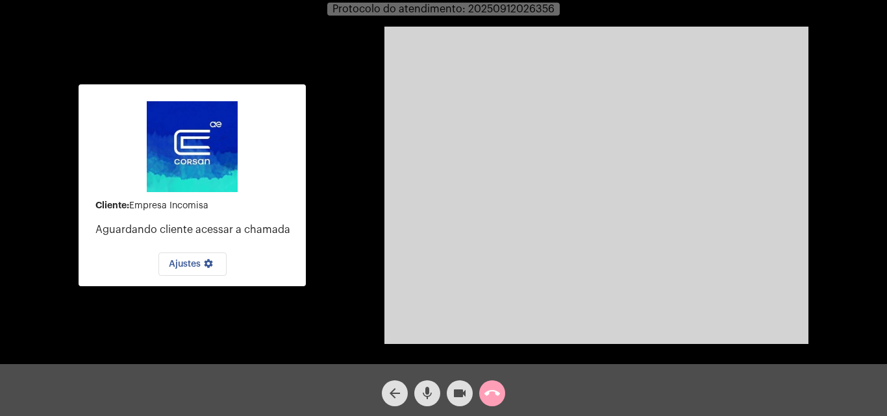
click at [494, 393] on mat-icon "call_end" at bounding box center [493, 394] width 16 height 16
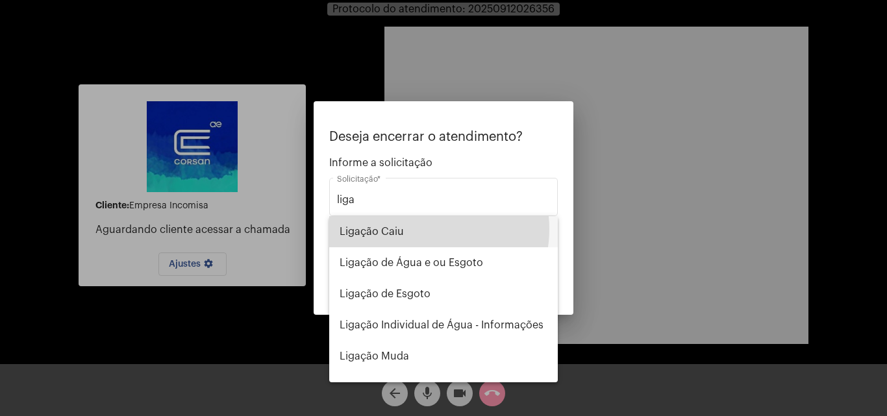
click at [421, 229] on span "Ligação Caiu" at bounding box center [444, 231] width 208 height 31
type input "Ligação Caiu"
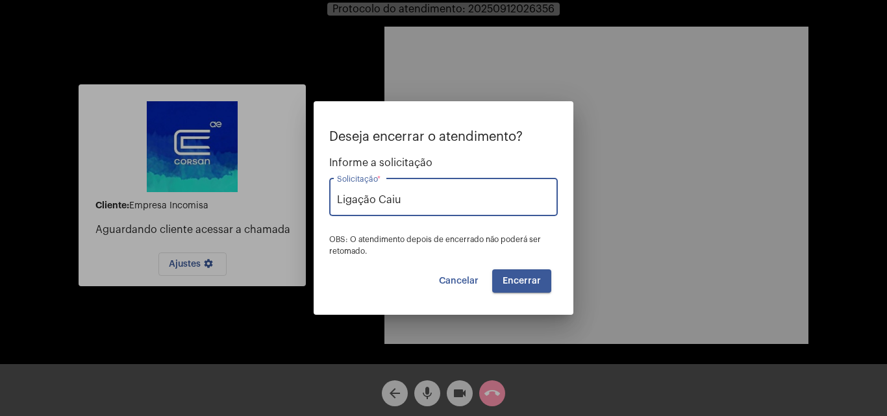
click at [526, 281] on span "Encerrar" at bounding box center [522, 281] width 38 height 9
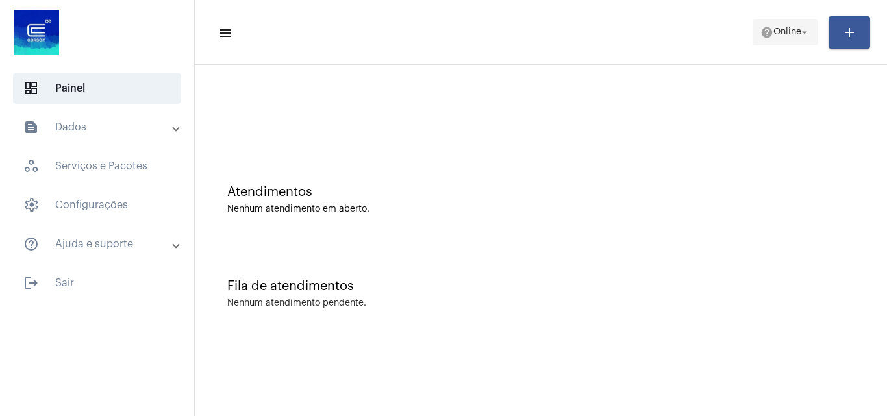
click at [791, 29] on span "Online" at bounding box center [788, 32] width 28 height 9
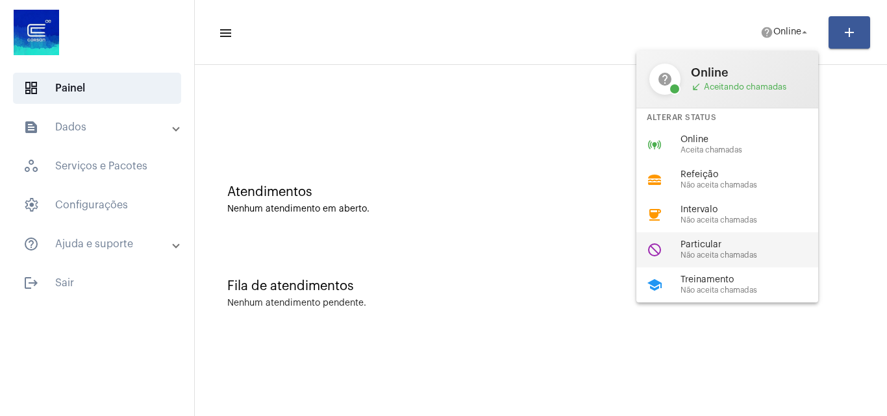
click at [709, 247] on span "Particular" at bounding box center [755, 245] width 148 height 10
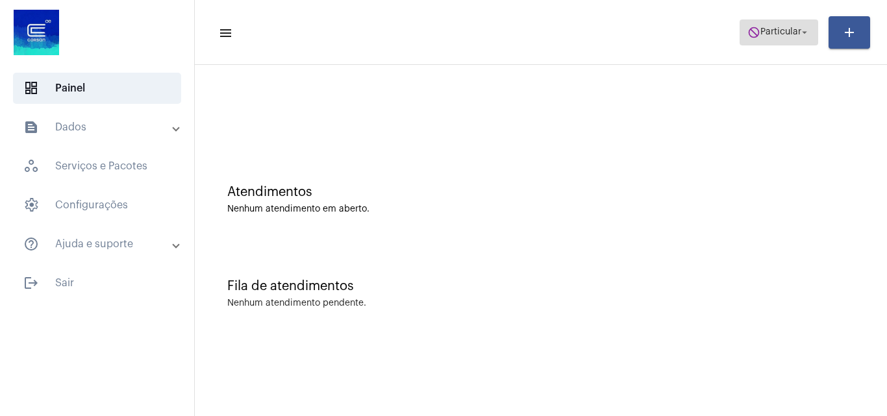
click at [804, 35] on mat-icon "arrow_drop_down" at bounding box center [805, 33] width 12 height 12
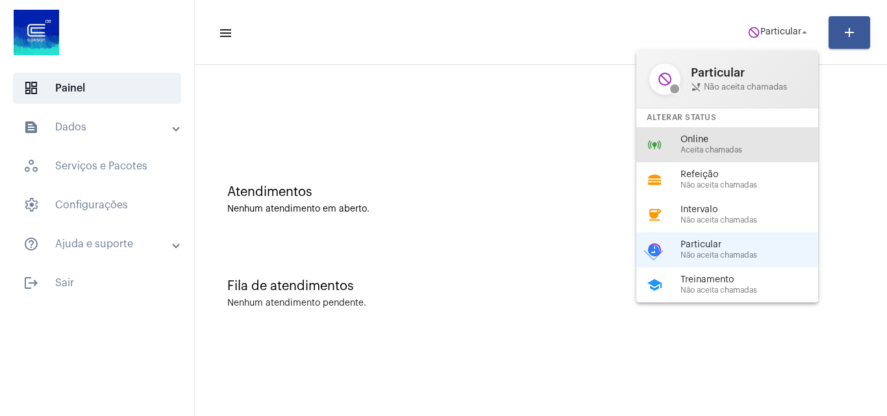
drag, startPoint x: 720, startPoint y: 150, endPoint x: 568, endPoint y: 263, distance: 189.4
click at [720, 150] on span "Aceita chamadas" at bounding box center [755, 150] width 148 height 8
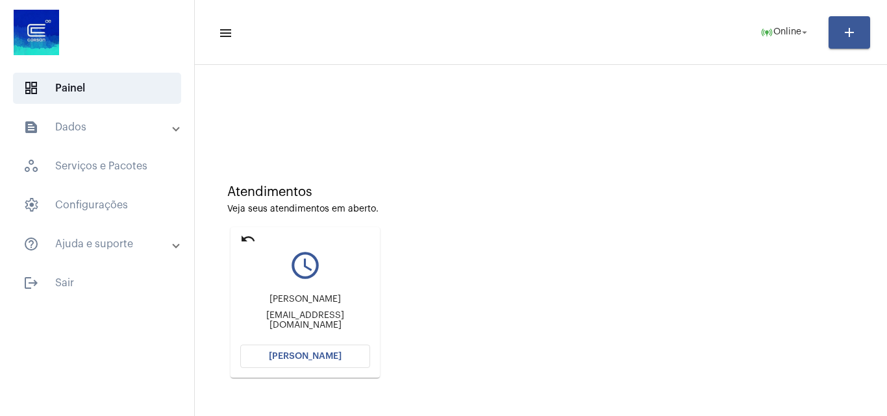
click at [348, 350] on button "[PERSON_NAME]" at bounding box center [305, 356] width 130 height 23
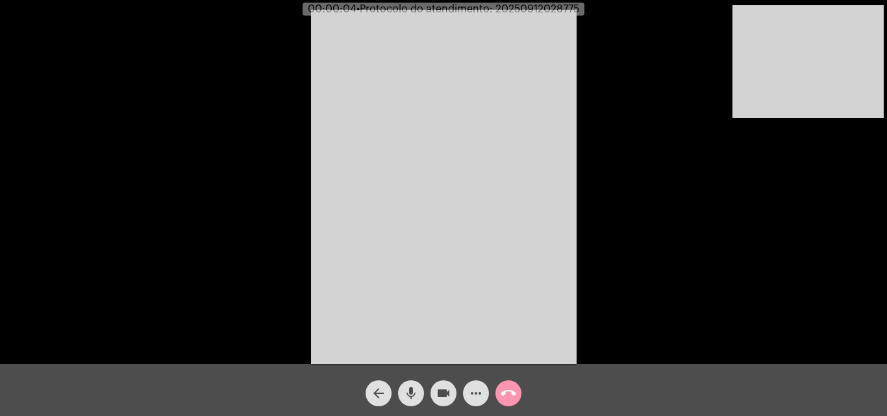
click at [715, 268] on div "Acessando Câmera e Microfone..." at bounding box center [443, 185] width 885 height 364
click at [507, 388] on mat-icon "call_end" at bounding box center [509, 394] width 16 height 16
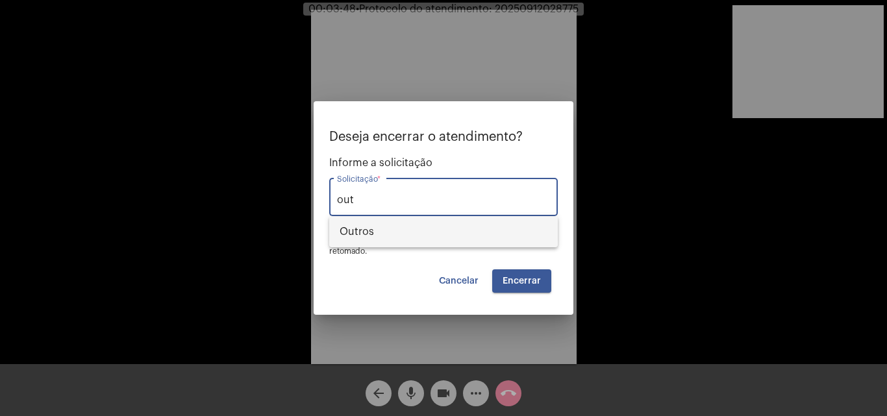
click at [451, 231] on span "Outros" at bounding box center [444, 231] width 208 height 31
type input "Outros"
click at [522, 279] on span "Encerrar" at bounding box center [522, 281] width 38 height 9
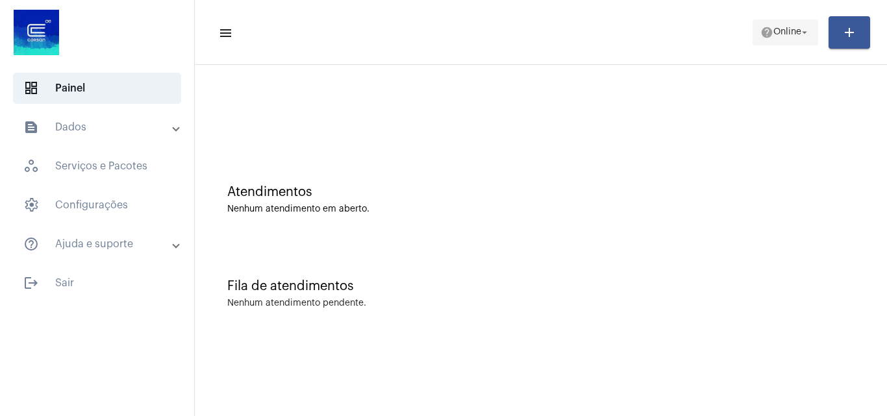
click at [780, 38] on span "help Online arrow_drop_down" at bounding box center [786, 31] width 50 height 23
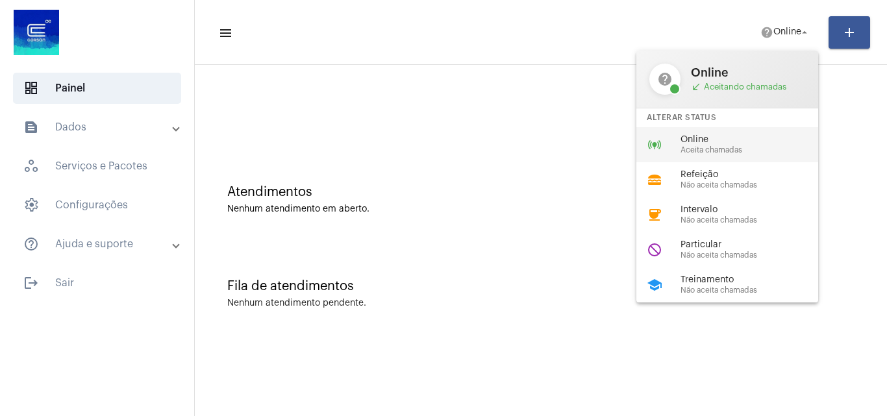
click at [751, 141] on span "Online" at bounding box center [755, 140] width 148 height 10
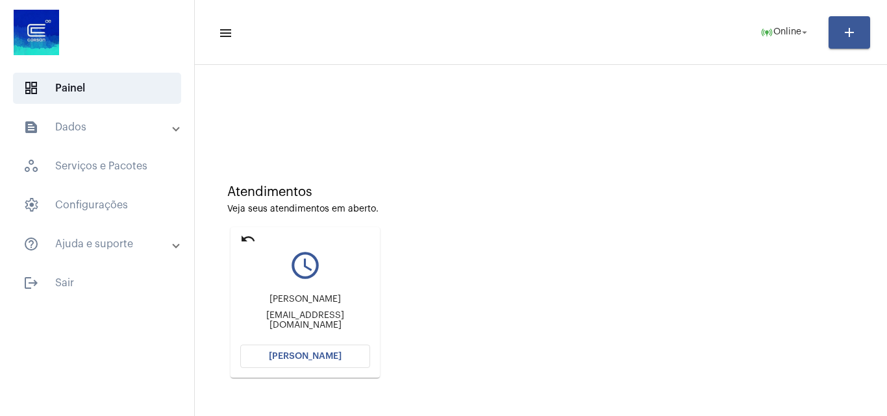
click at [320, 360] on span "[PERSON_NAME]" at bounding box center [305, 356] width 73 height 9
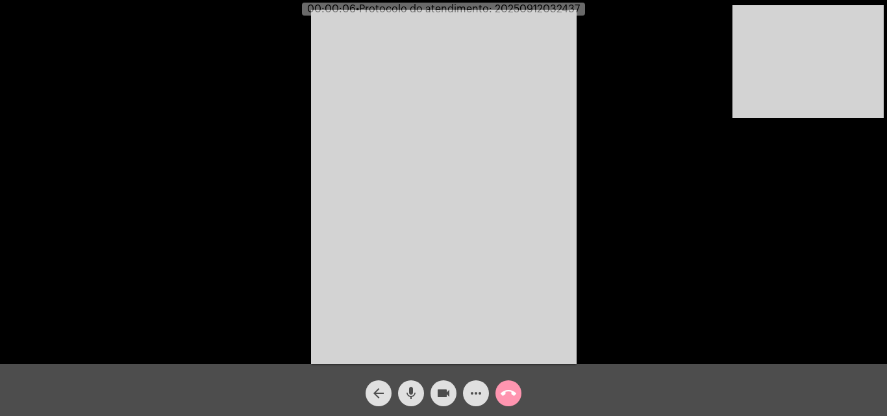
click at [771, 338] on div "Acessando Câmera e Microfone..." at bounding box center [443, 185] width 885 height 364
click at [416, 389] on mat-icon "mic" at bounding box center [411, 394] width 16 height 16
click at [442, 397] on mat-icon "videocam" at bounding box center [444, 394] width 16 height 16
click at [444, 396] on mat-icon "videocam_off" at bounding box center [444, 394] width 16 height 16
click at [444, 396] on mat-icon "videocam" at bounding box center [444, 394] width 16 height 16
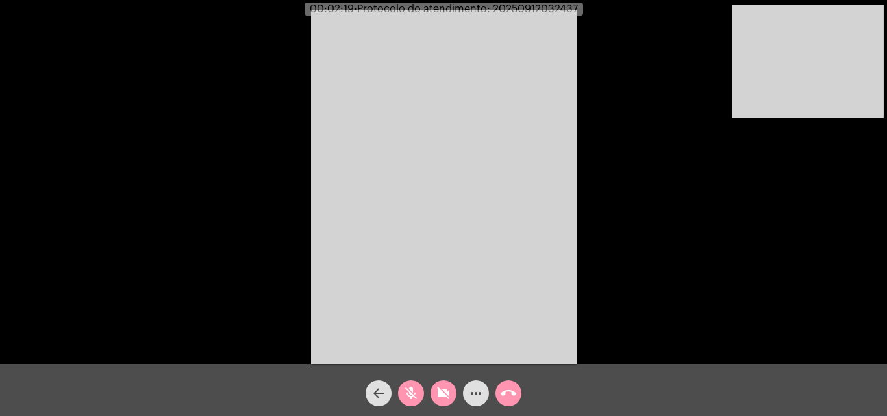
click at [444, 396] on mat-icon "videocam_off" at bounding box center [444, 394] width 16 height 16
click at [407, 390] on mat-icon "mic_off" at bounding box center [411, 394] width 16 height 16
click at [405, 389] on mat-icon "mic" at bounding box center [411, 394] width 16 height 16
click at [407, 400] on mat-icon "mic_off" at bounding box center [411, 394] width 16 height 16
click at [413, 400] on mat-icon "mic" at bounding box center [411, 394] width 16 height 16
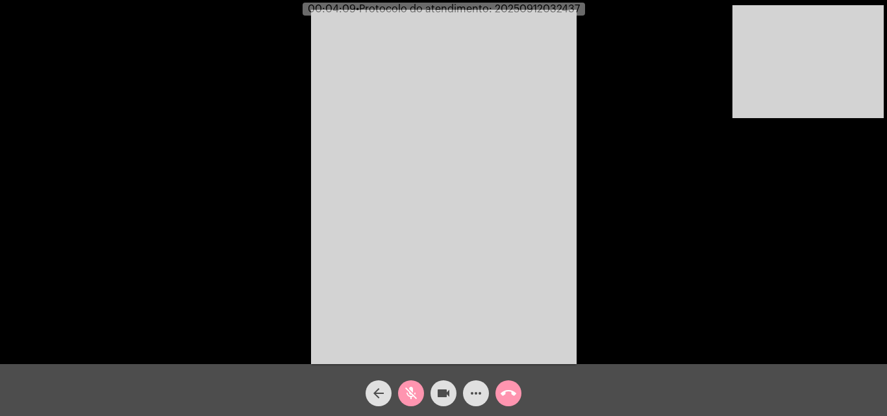
click at [407, 381] on span "mic_off" at bounding box center [411, 394] width 16 height 26
click at [414, 390] on mat-icon "mic" at bounding box center [411, 394] width 16 height 16
click at [410, 394] on mat-icon "mic_off" at bounding box center [411, 394] width 16 height 16
click at [410, 390] on mat-icon "mic" at bounding box center [411, 394] width 16 height 16
click at [416, 387] on mat-icon "mic_off" at bounding box center [411, 394] width 16 height 16
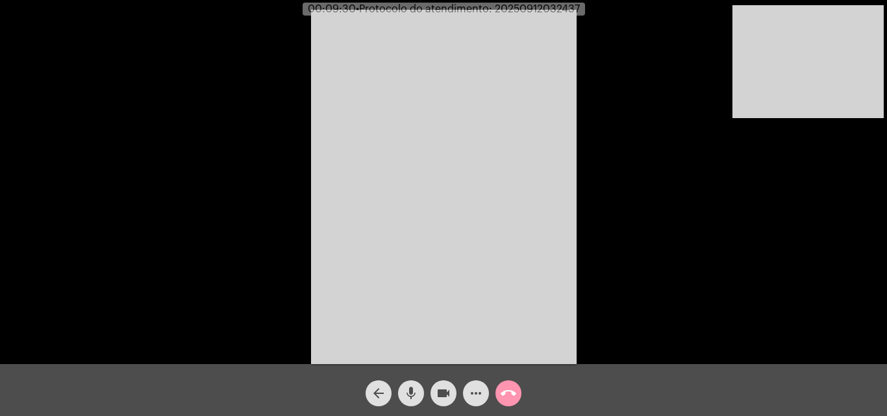
click at [409, 397] on mat-icon "mic" at bounding box center [411, 394] width 16 height 16
click at [414, 402] on span "mic_off" at bounding box center [411, 394] width 16 height 26
click at [413, 389] on mat-icon "mic" at bounding box center [411, 394] width 16 height 16
click at [413, 389] on mat-icon "mic_off" at bounding box center [411, 394] width 16 height 16
click at [528, 5] on span "• Protocolo do atendimento: 20250912032437" at bounding box center [466, 9] width 224 height 10
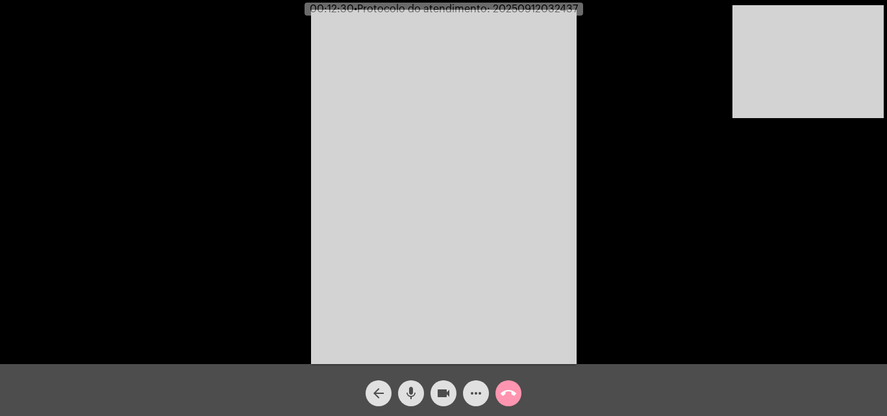
click at [528, 5] on span "• Protocolo do atendimento: 20250912032437" at bounding box center [466, 9] width 224 height 10
copy span "20250912032437"
click at [506, 405] on span "call_end" at bounding box center [509, 394] width 16 height 26
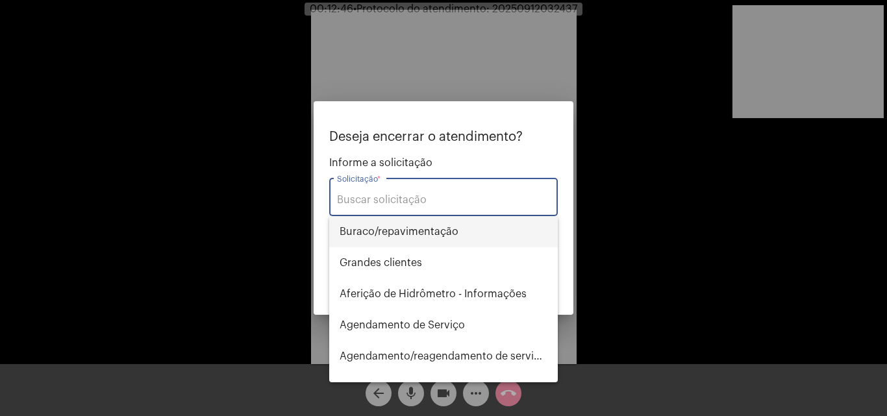
type input "t"
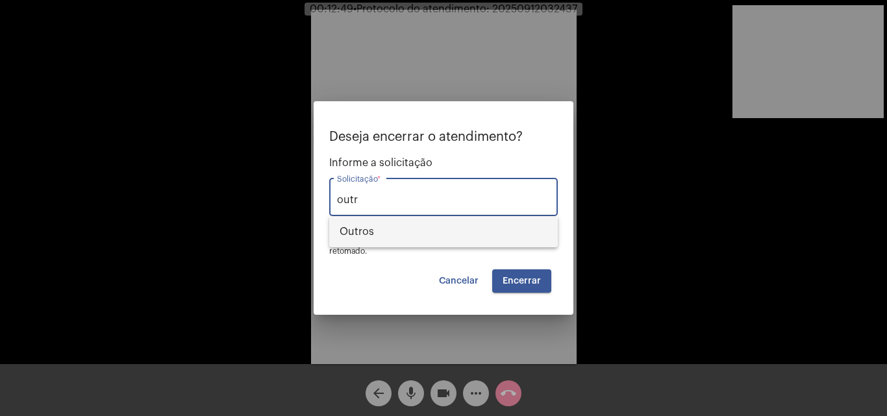
click at [438, 234] on span "Outros" at bounding box center [444, 231] width 208 height 31
type input "Outros"
click at [534, 277] on span "Encerrar" at bounding box center [522, 281] width 38 height 9
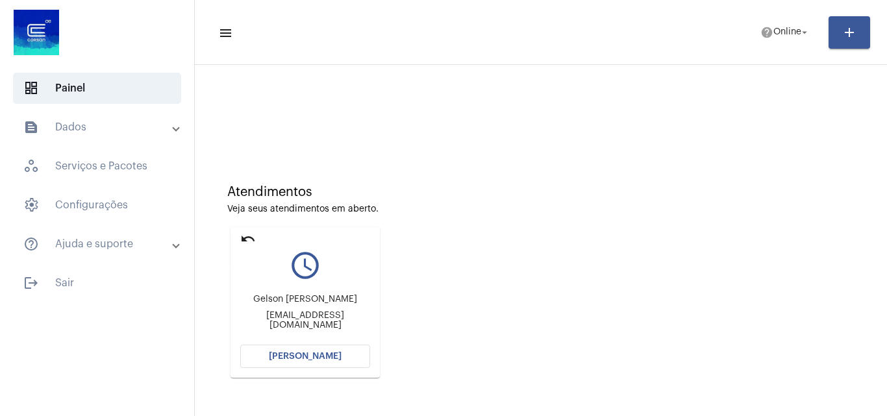
click at [242, 238] on mat-icon "undo" at bounding box center [248, 239] width 16 height 16
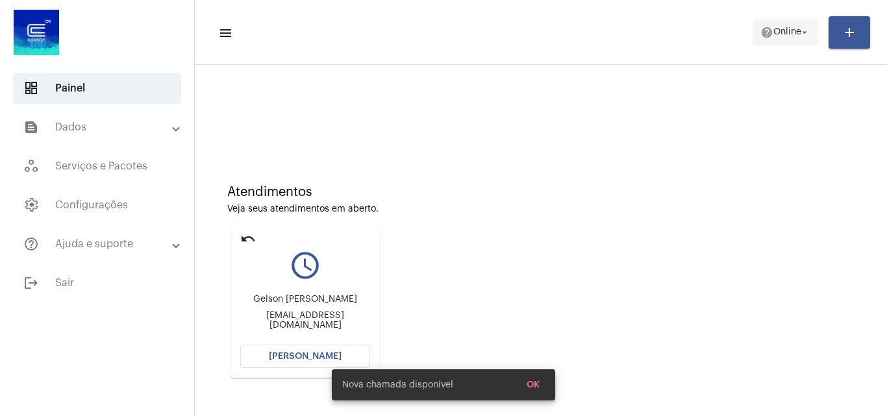
click at [785, 32] on span "Online" at bounding box center [788, 32] width 28 height 9
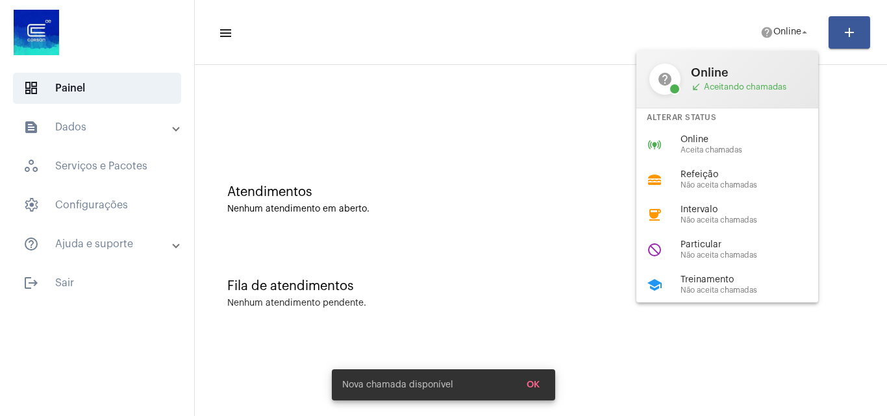
drag, startPoint x: 541, startPoint y: 188, endPoint x: 516, endPoint y: 188, distance: 25.3
click at [540, 188] on div at bounding box center [443, 208] width 887 height 416
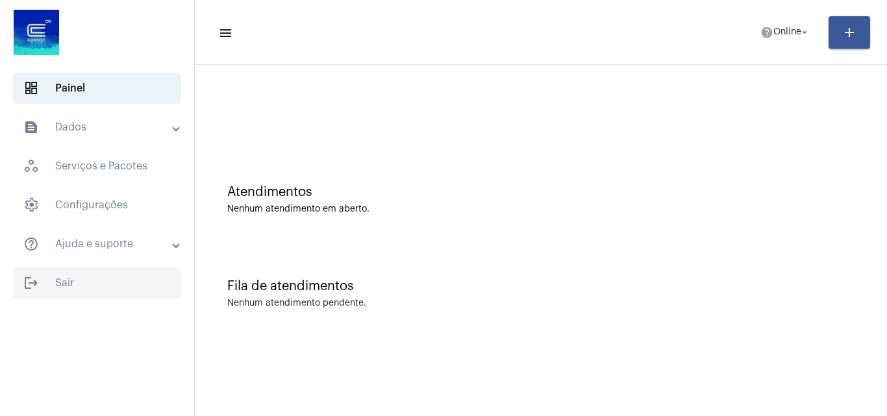
click at [61, 286] on span "logout Sair" at bounding box center [97, 283] width 168 height 31
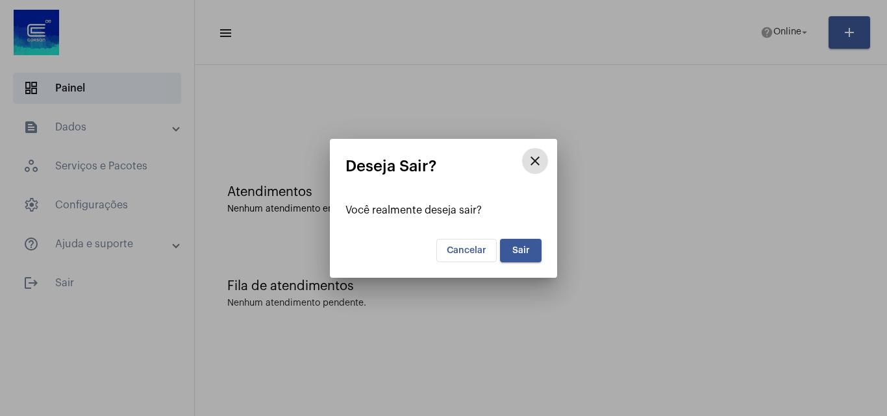
click at [524, 254] on span "Sair" at bounding box center [522, 250] width 18 height 9
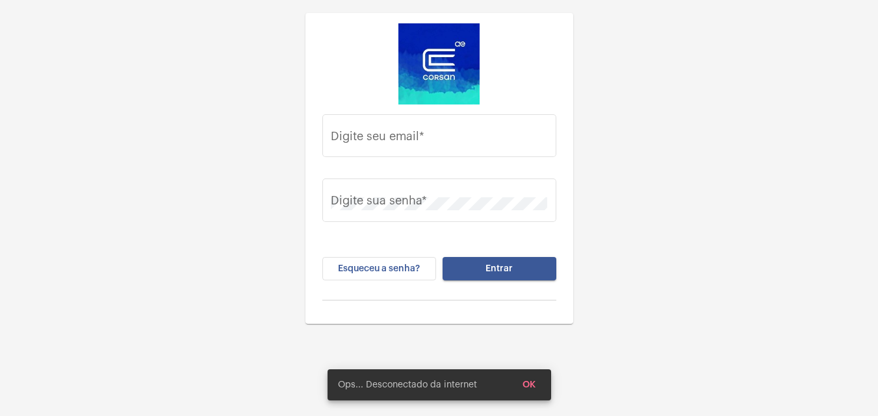
type input "juliana.inacio@operacaocorsan.com.br"
